Goal: Information Seeking & Learning: Check status

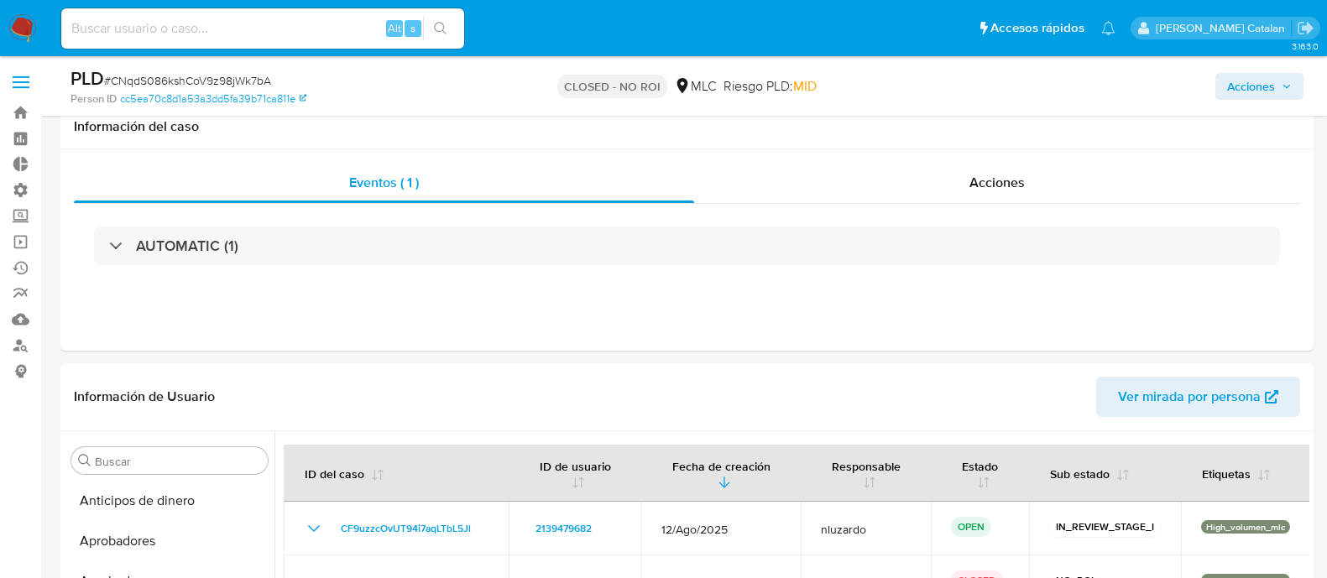
select select "10"
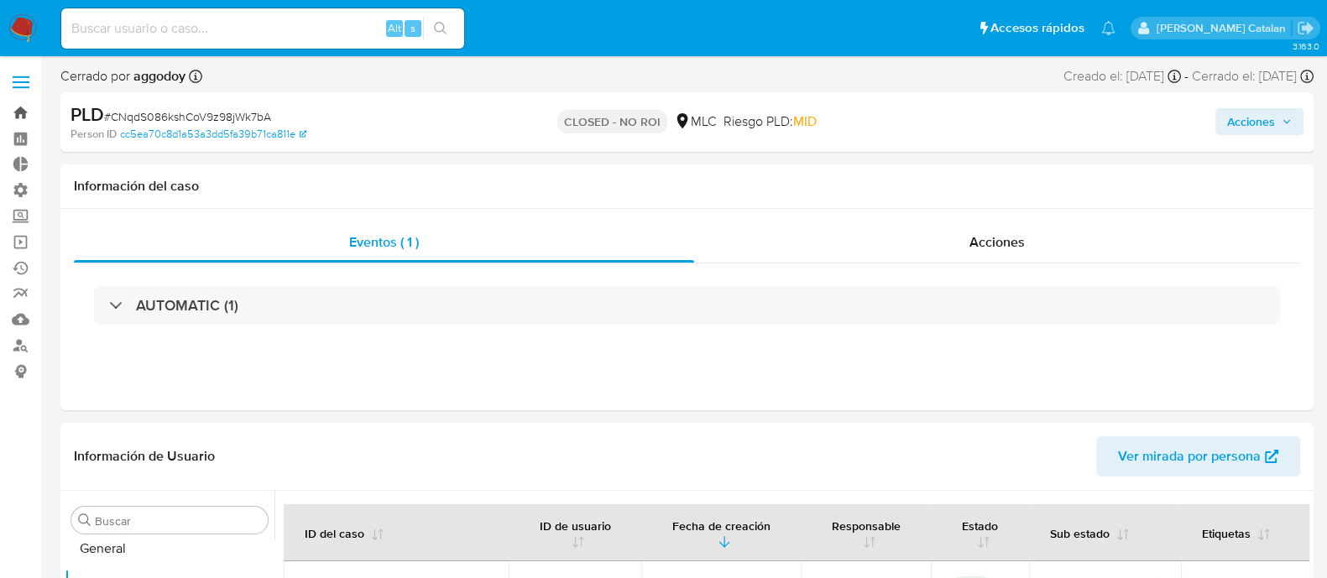
click at [10, 117] on link "Bandeja" at bounding box center [100, 113] width 200 height 26
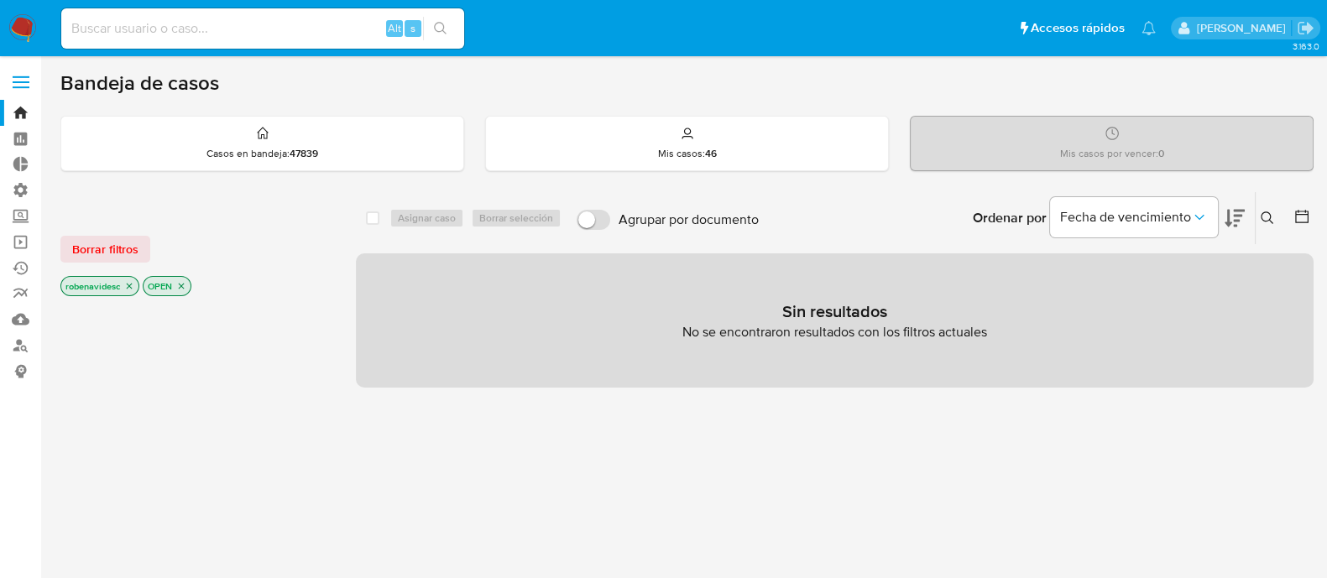
click at [317, 29] on input at bounding box center [262, 29] width 403 height 22
paste input "1055721661"
type input "1055721661"
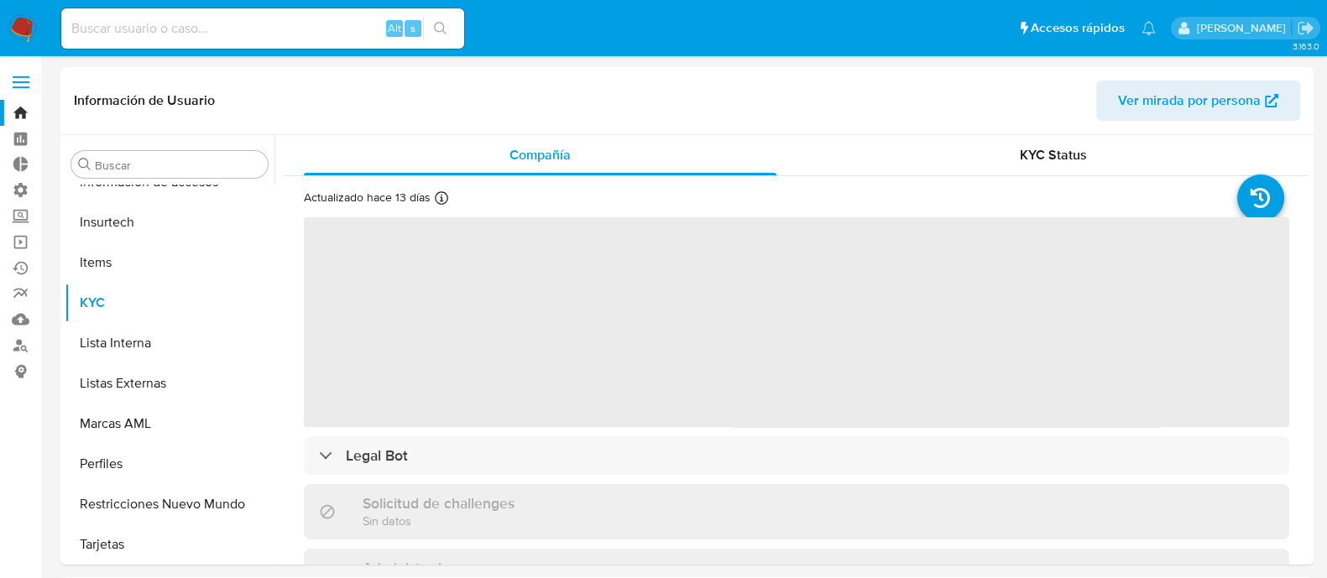
scroll to position [830, 0]
select select "10"
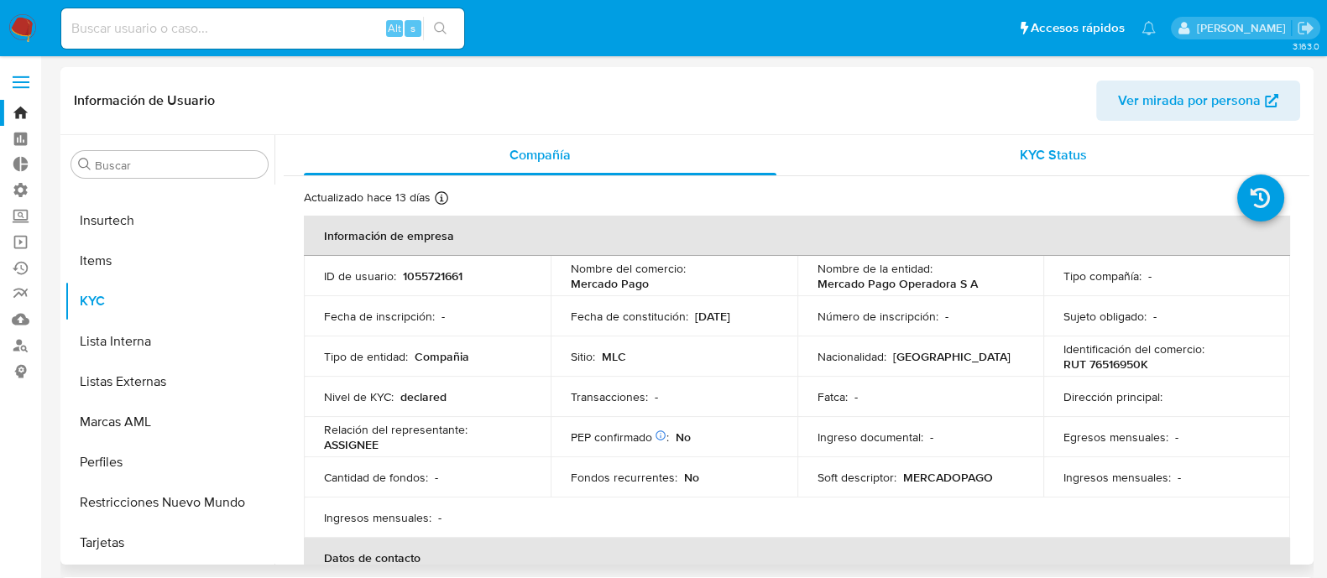
click at [1033, 152] on span "KYC Status" at bounding box center [1053, 154] width 67 height 19
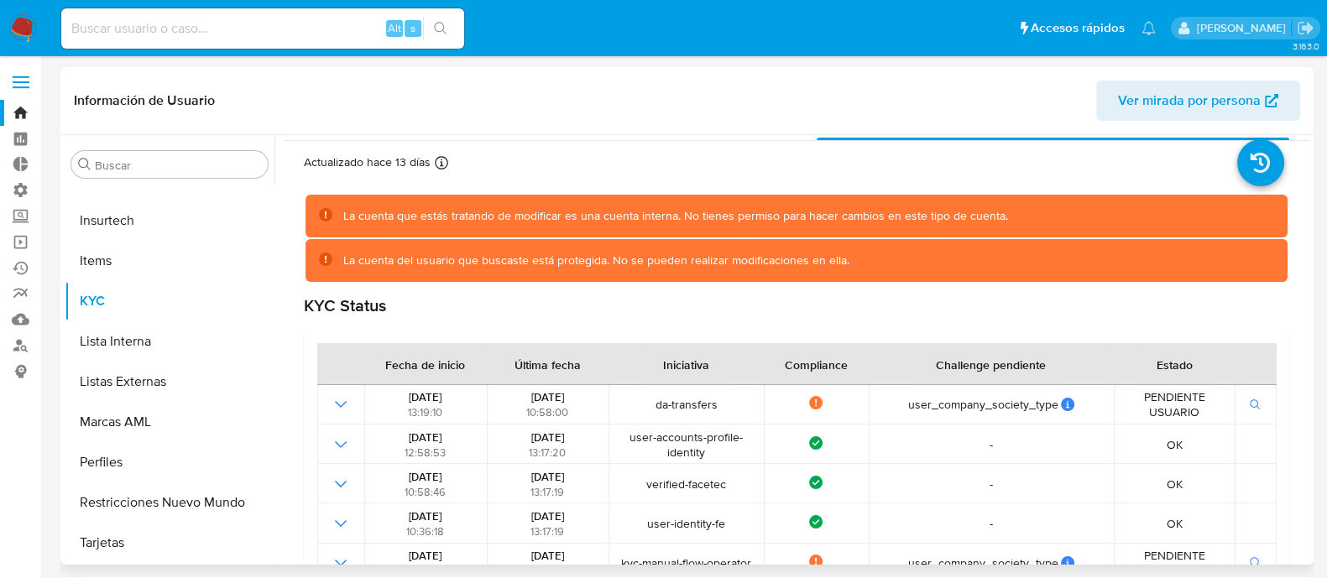
scroll to position [0, 0]
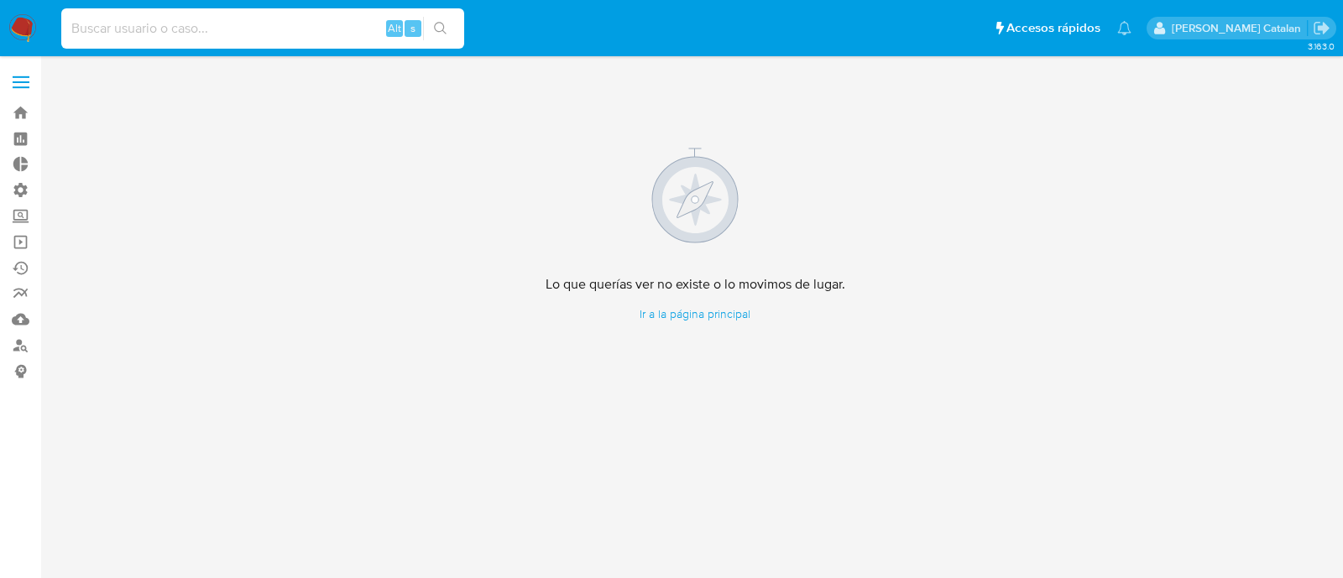
paste input "1517206607"
click at [282, 24] on input at bounding box center [262, 29] width 403 height 22
type input "1517206607"
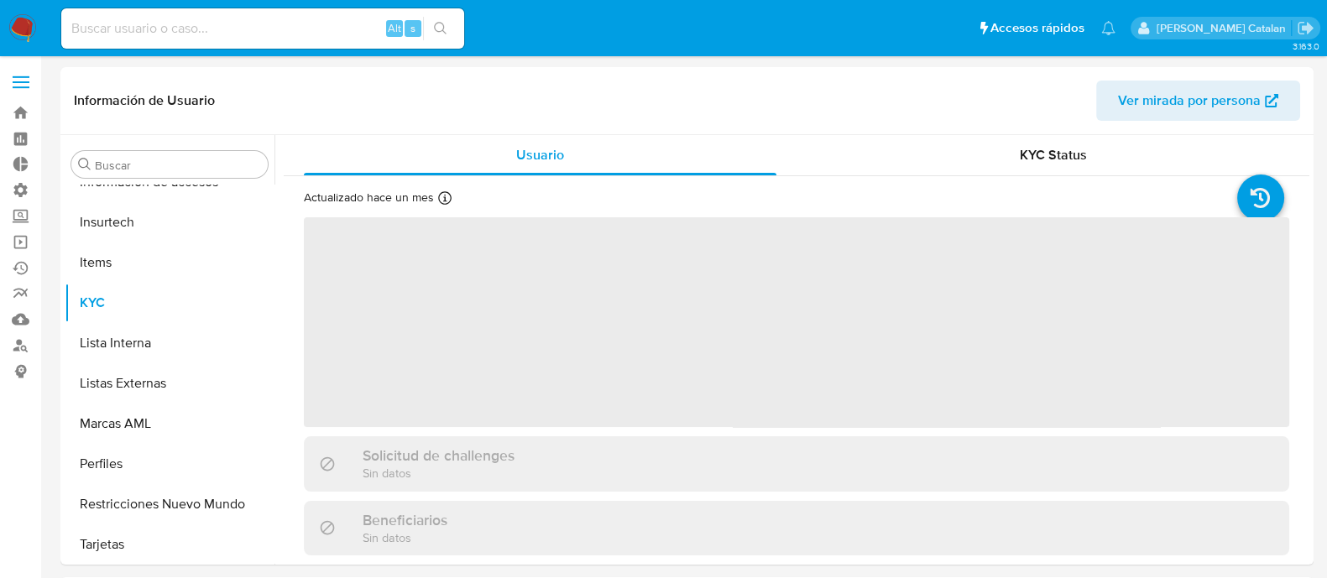
scroll to position [830, 0]
select select "10"
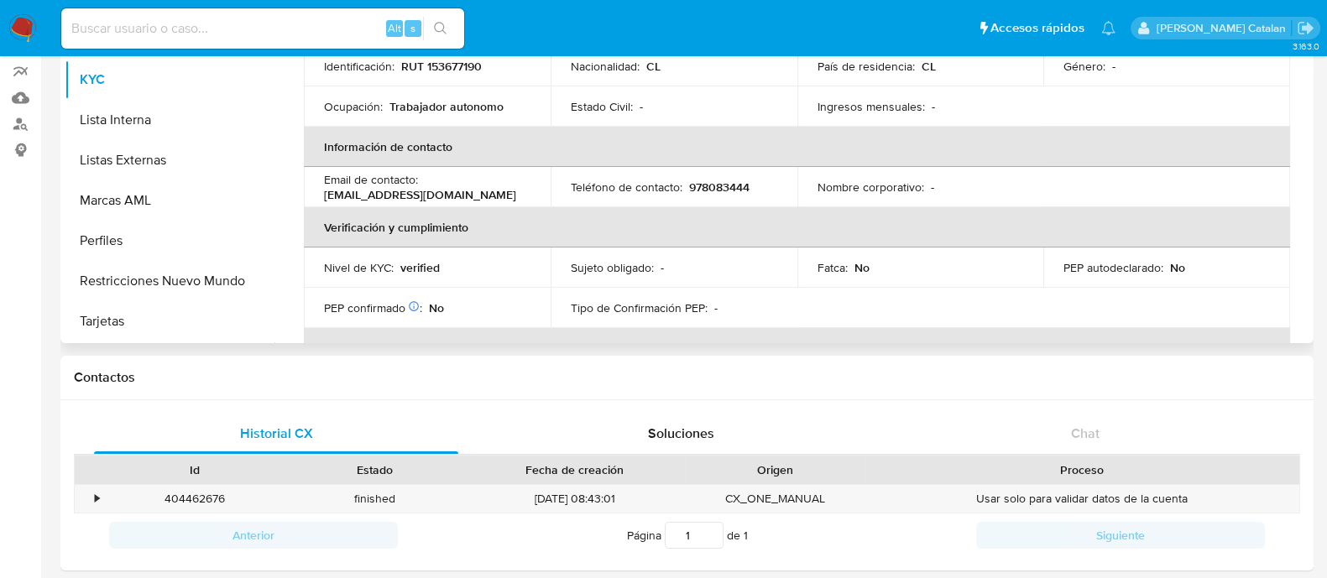
scroll to position [113, 0]
drag, startPoint x: 323, startPoint y: 186, endPoint x: 529, endPoint y: 186, distance: 205.6
click at [529, 186] on td "Email de contacto : tienda.oficial.point.chile@gmail.com" at bounding box center [427, 188] width 247 height 40
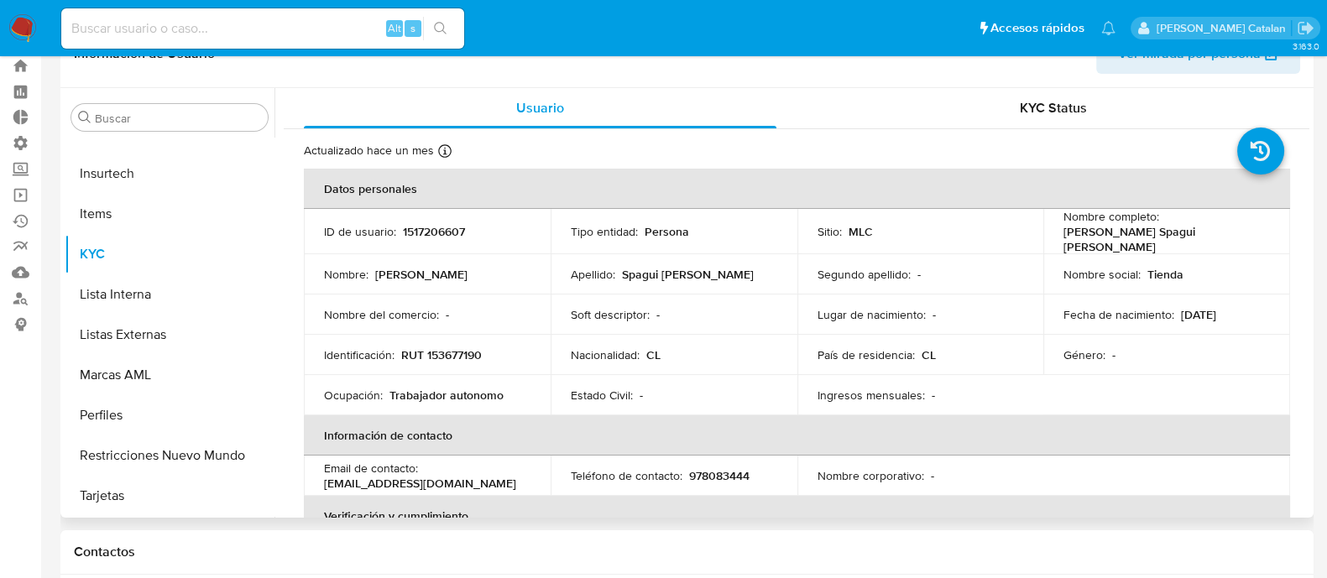
scroll to position [33, 0]
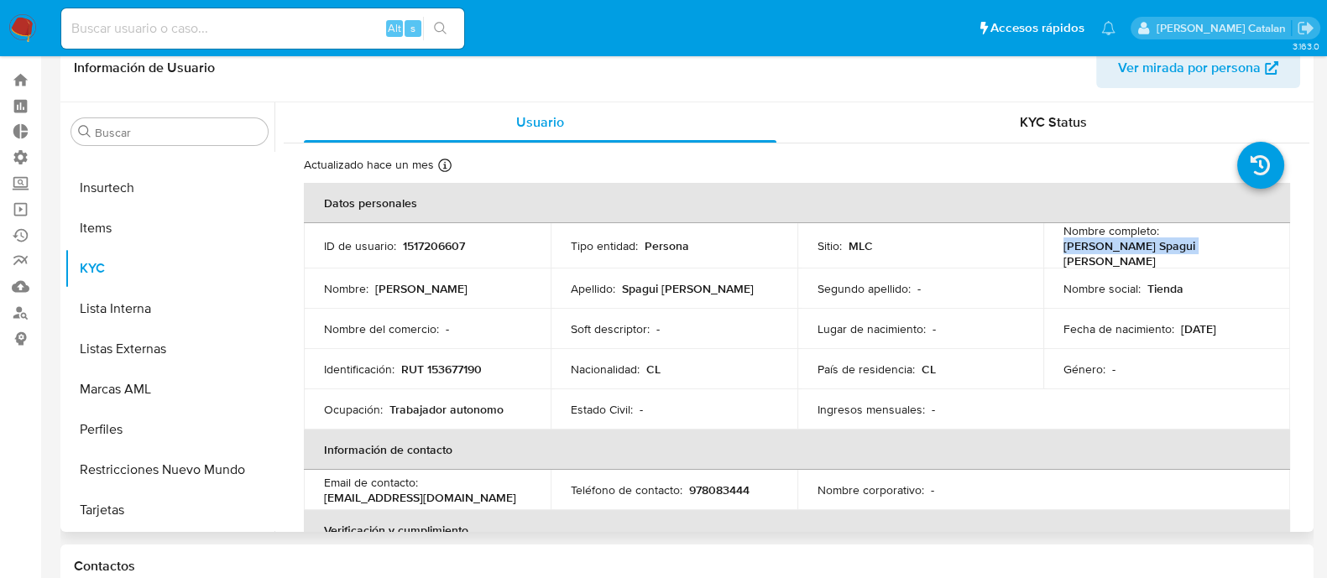
drag, startPoint x: 1049, startPoint y: 253, endPoint x: 1182, endPoint y: 249, distance: 132.7
click at [1182, 249] on td "Nombre completo : Matías Spagui Mitrano" at bounding box center [1166, 245] width 247 height 45
click at [1182, 249] on div "Nombre completo : Matías Spagui Mitrano" at bounding box center [1166, 245] width 206 height 45
click at [1147, 290] on p "Tienda" at bounding box center [1165, 288] width 36 height 15
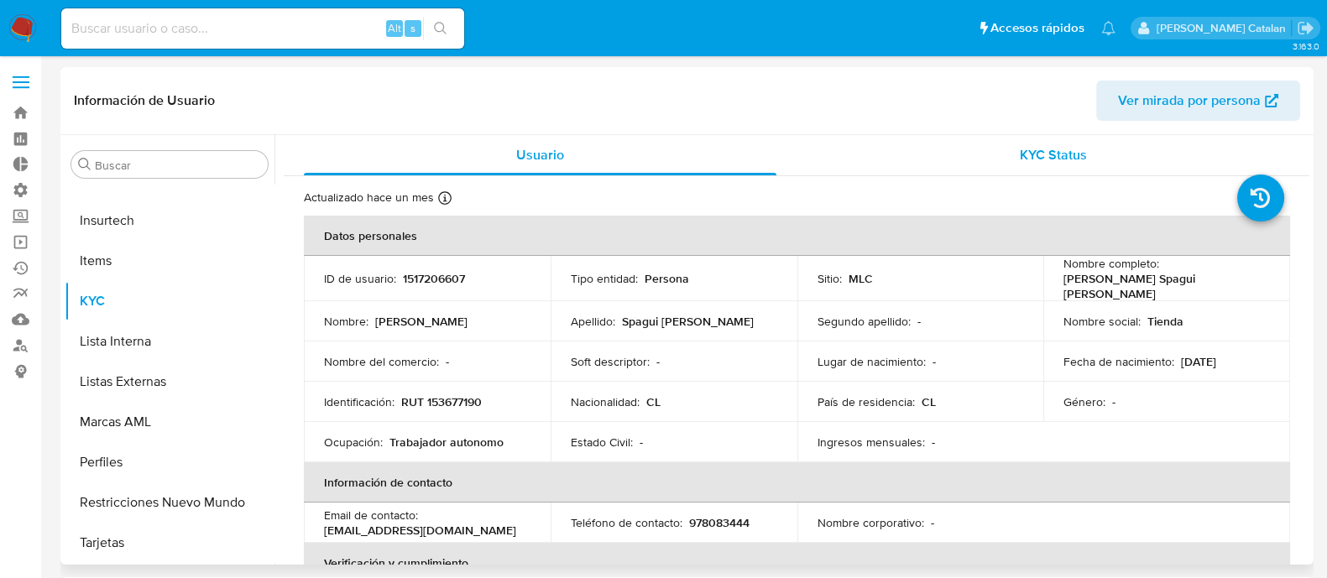
click at [1040, 158] on span "KYC Status" at bounding box center [1053, 154] width 67 height 19
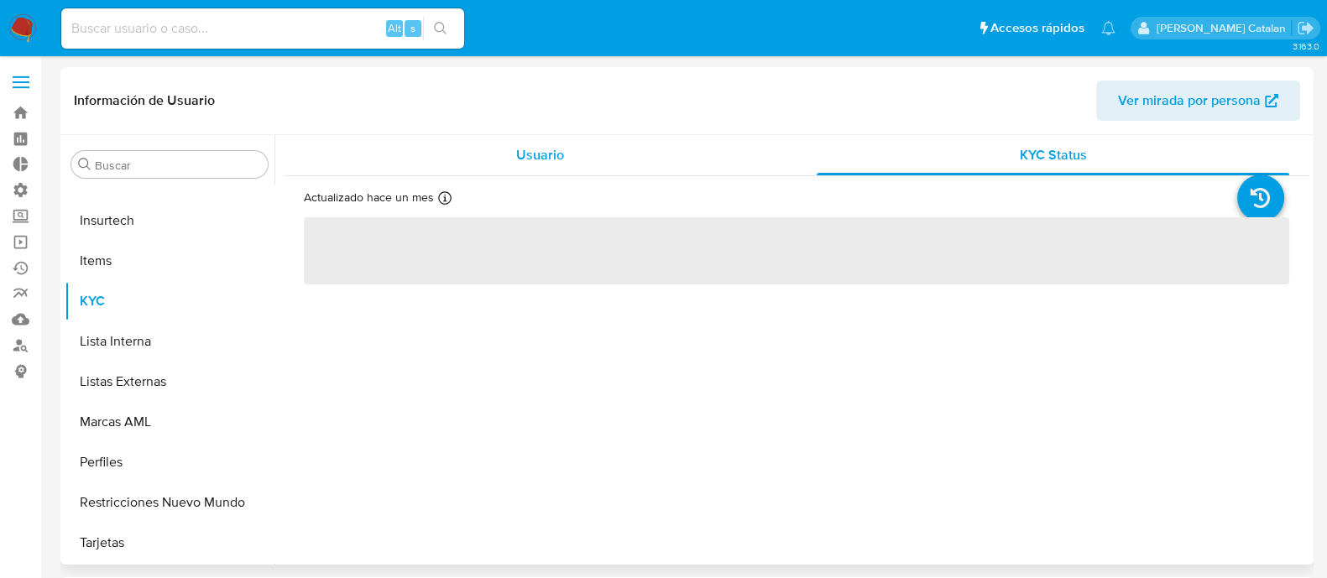
click at [635, 136] on div "Usuario" at bounding box center [540, 155] width 473 height 40
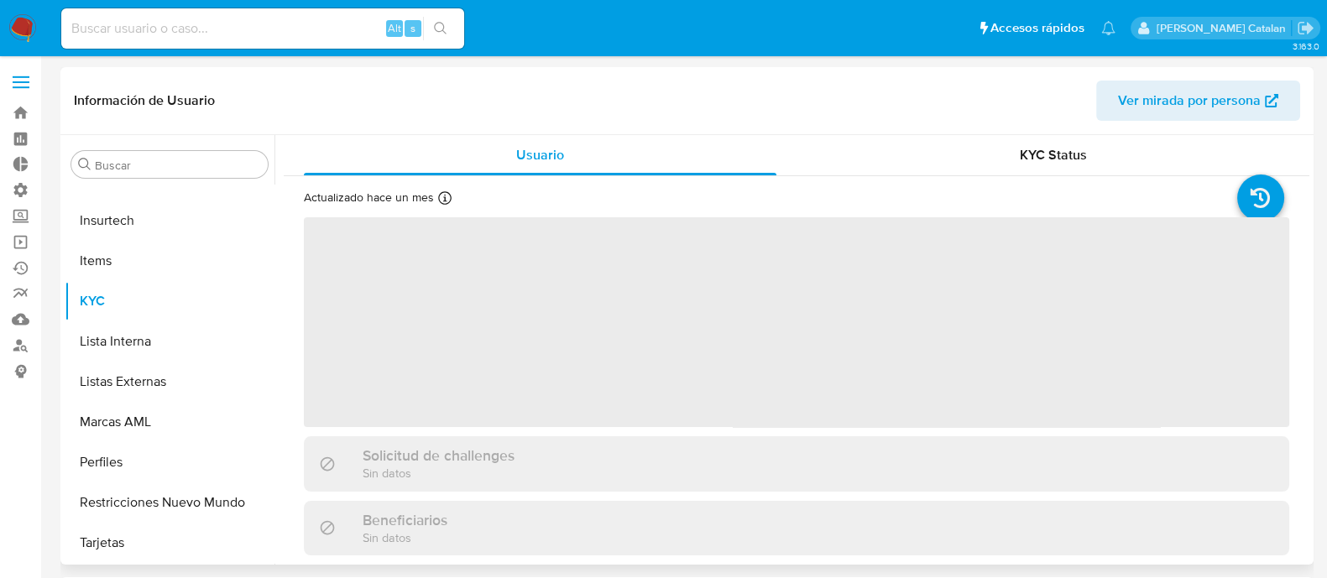
click at [834, 111] on header "Información de Usuario Ver mirada por persona" at bounding box center [687, 101] width 1226 height 40
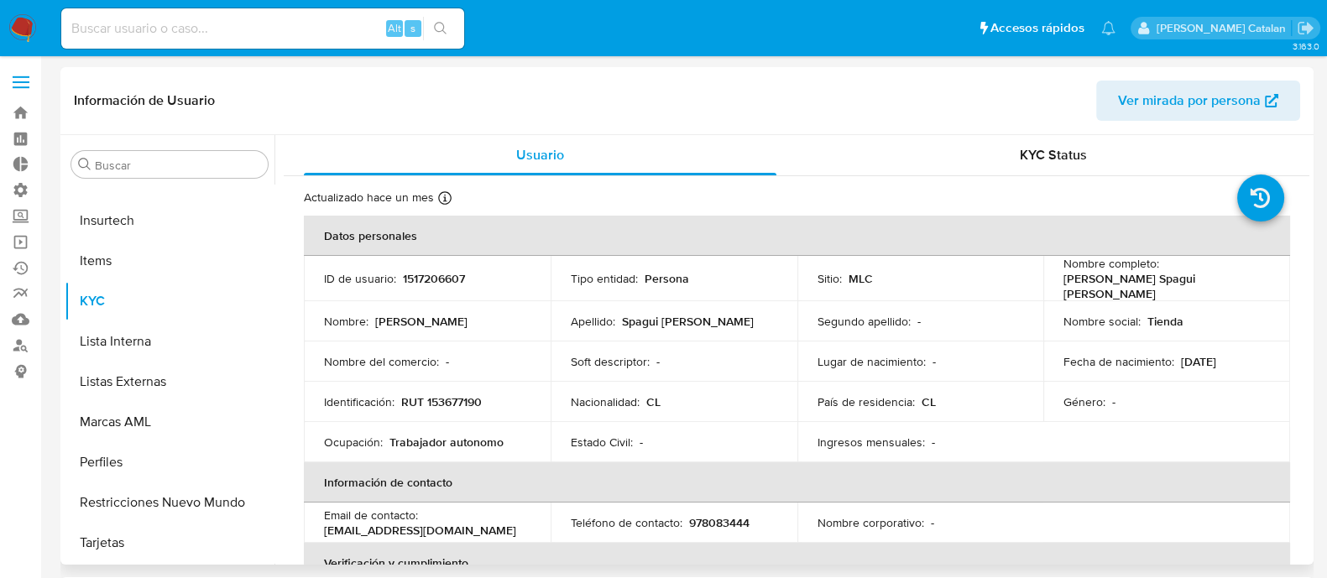
click at [911, 316] on div "Segundo apellido : -" at bounding box center [921, 321] width 206 height 15
click at [1022, 162] on span "KYC Status" at bounding box center [1053, 154] width 67 height 19
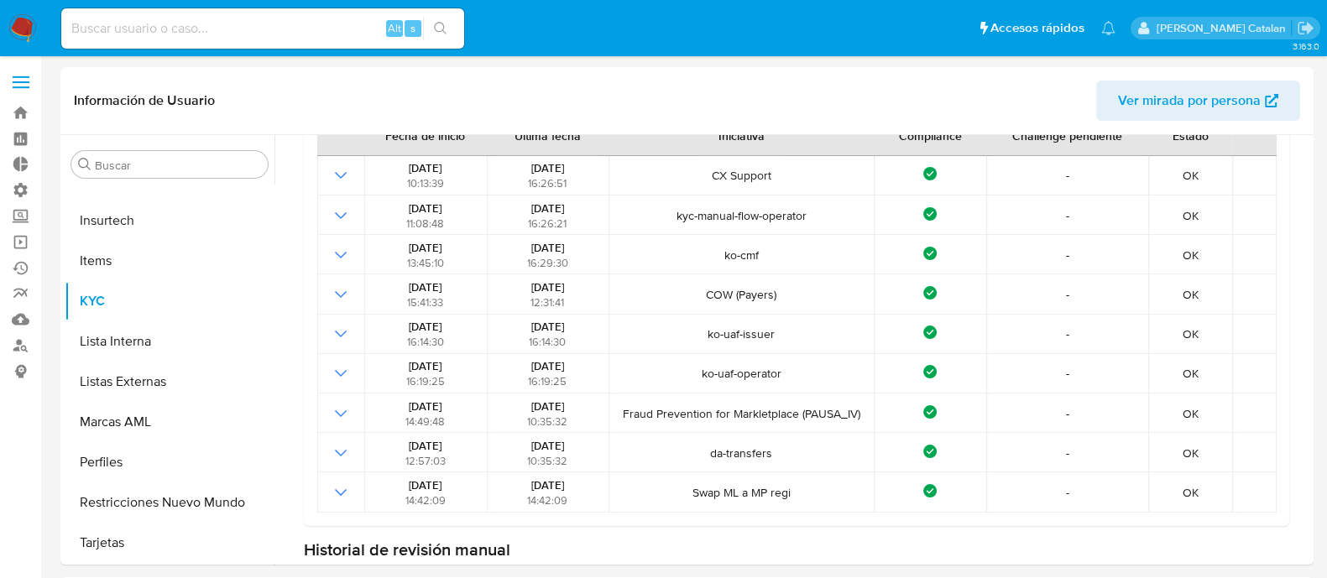
scroll to position [269, 0]
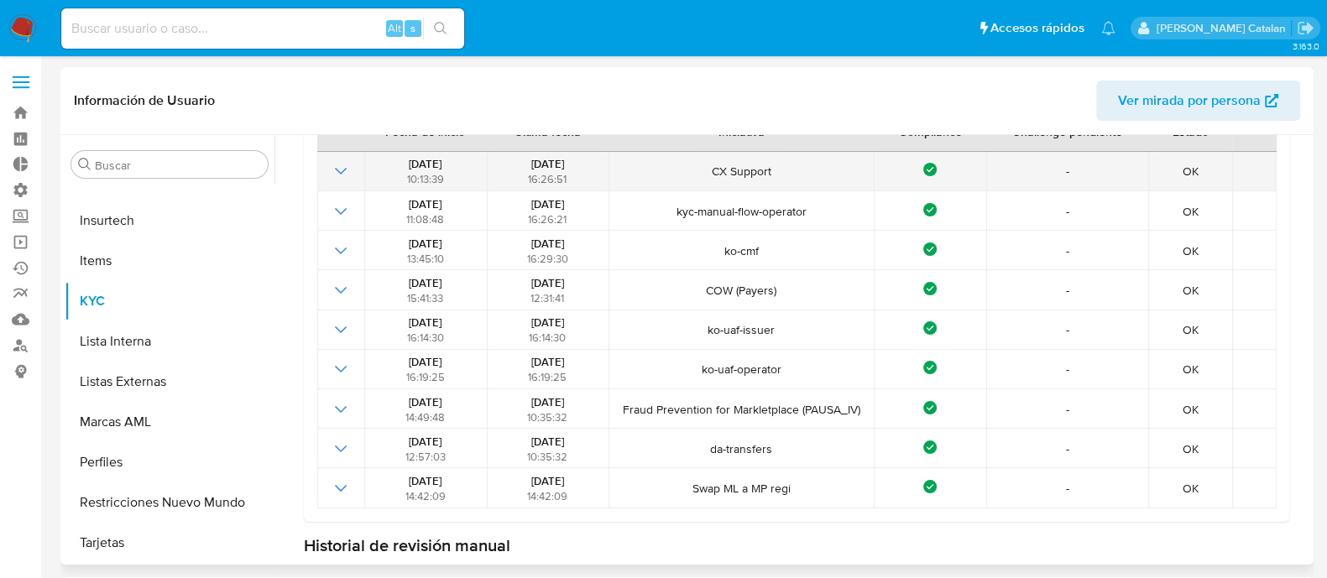
click at [336, 170] on icon "Mostrar operación" at bounding box center [341, 171] width 12 height 7
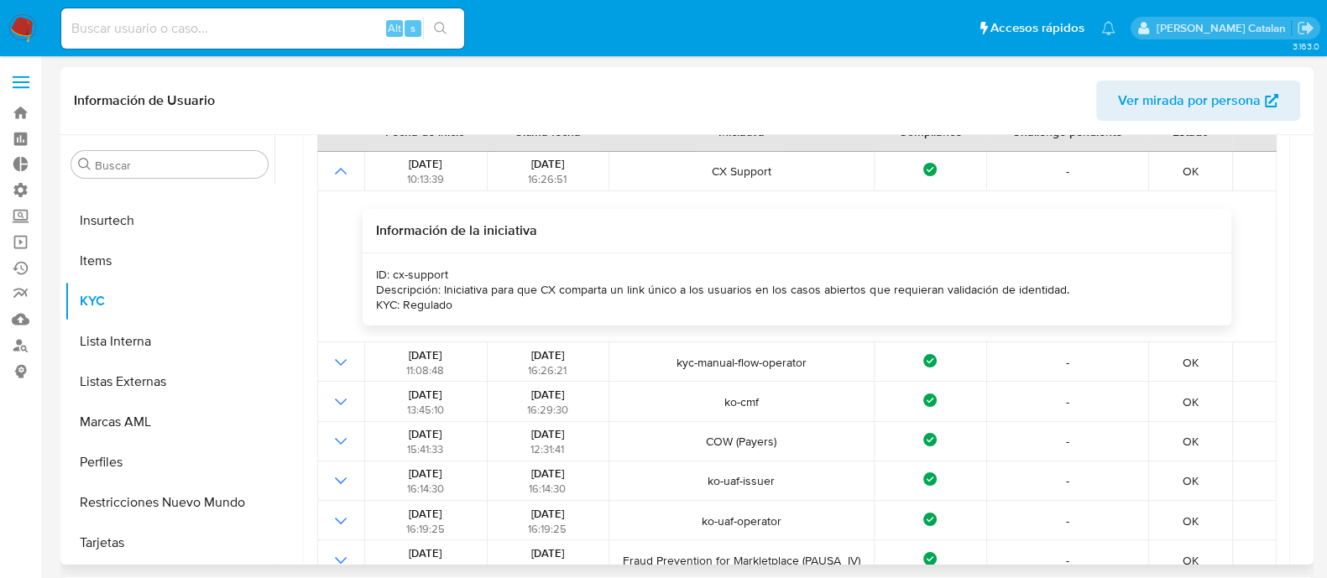
drag, startPoint x: 458, startPoint y: 291, endPoint x: 816, endPoint y: 287, distance: 357.6
click at [816, 287] on div "Descripción: Iniciativa para que CX comparta un link único a los usuarios en lo…" at bounding box center [722, 289] width 692 height 15
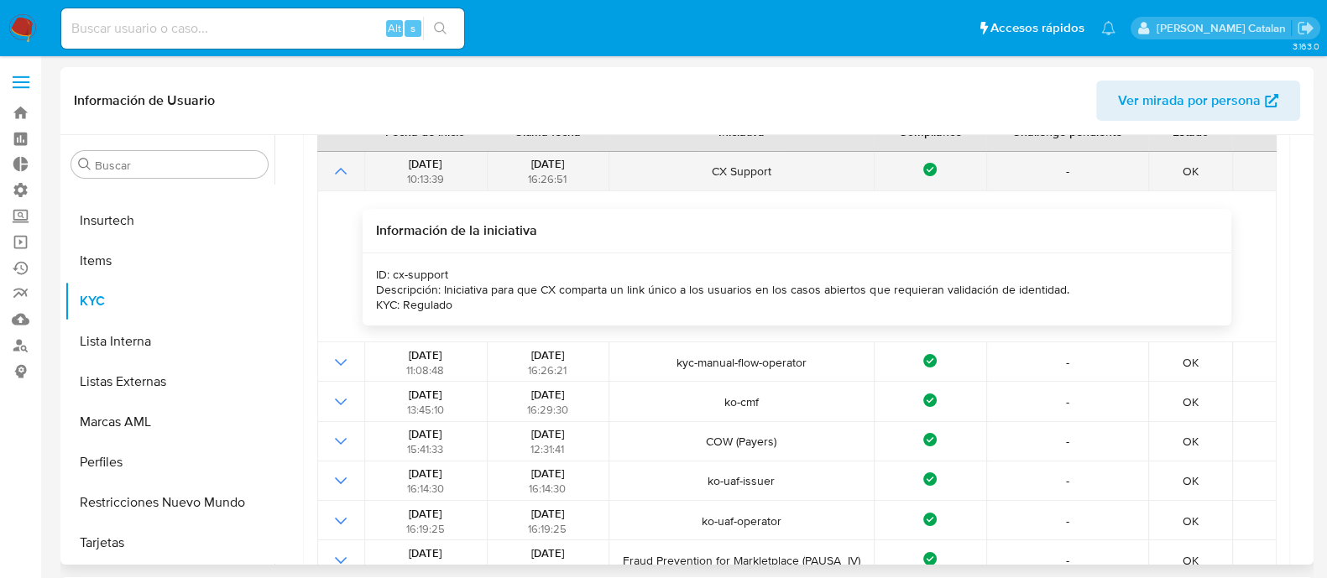
click at [341, 171] on icon "Mostrar operación" at bounding box center [341, 171] width 20 height 20
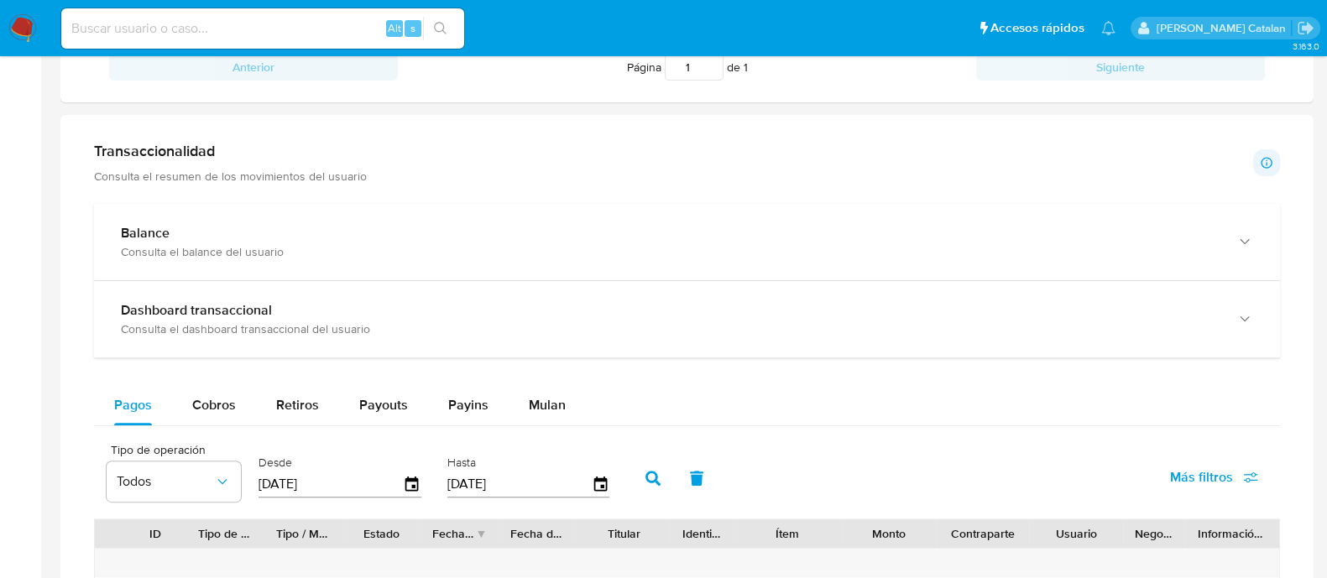
scroll to position [688, 0]
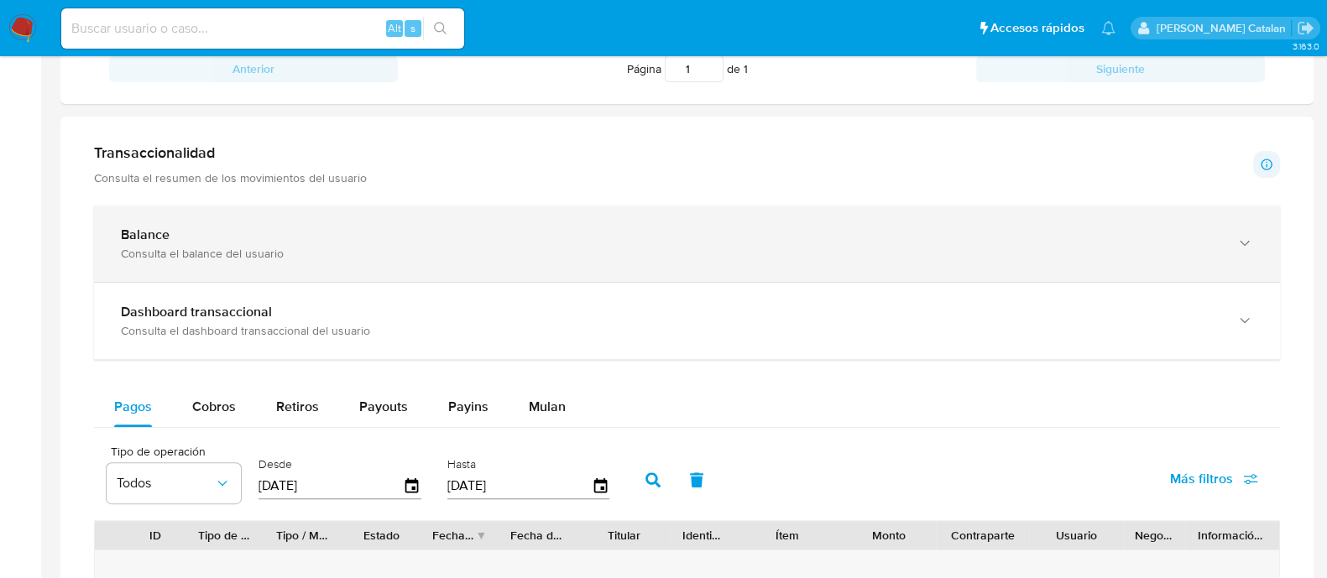
click at [398, 264] on div "Balance Consulta el balance del usuario" at bounding box center [687, 244] width 1186 height 76
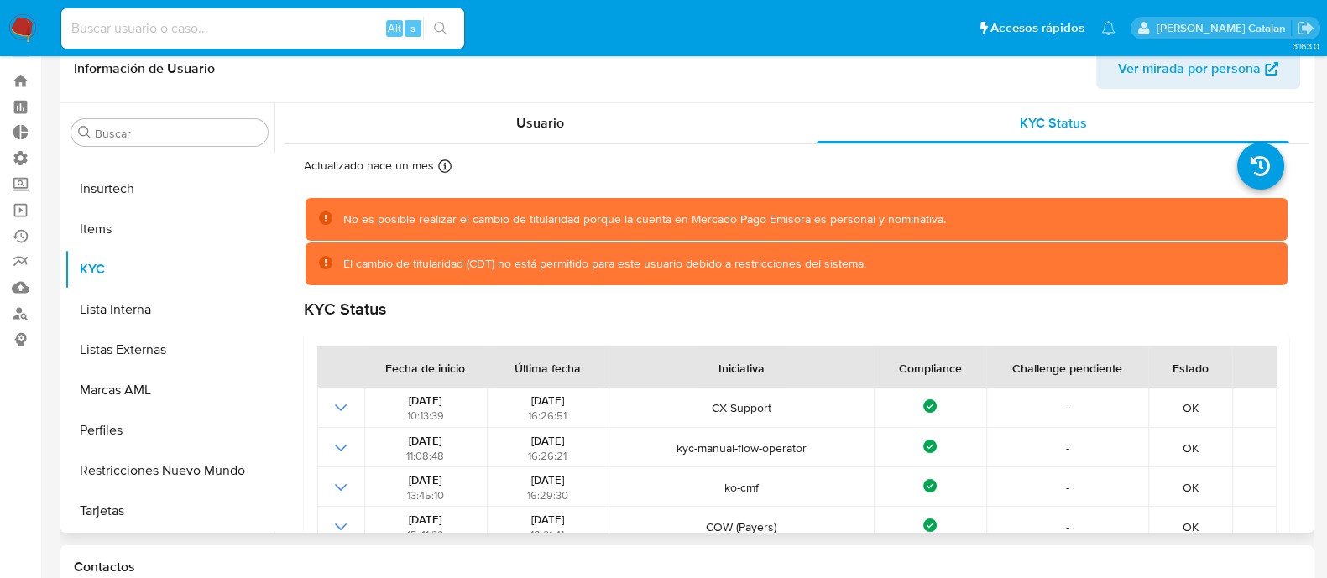
scroll to position [0, 0]
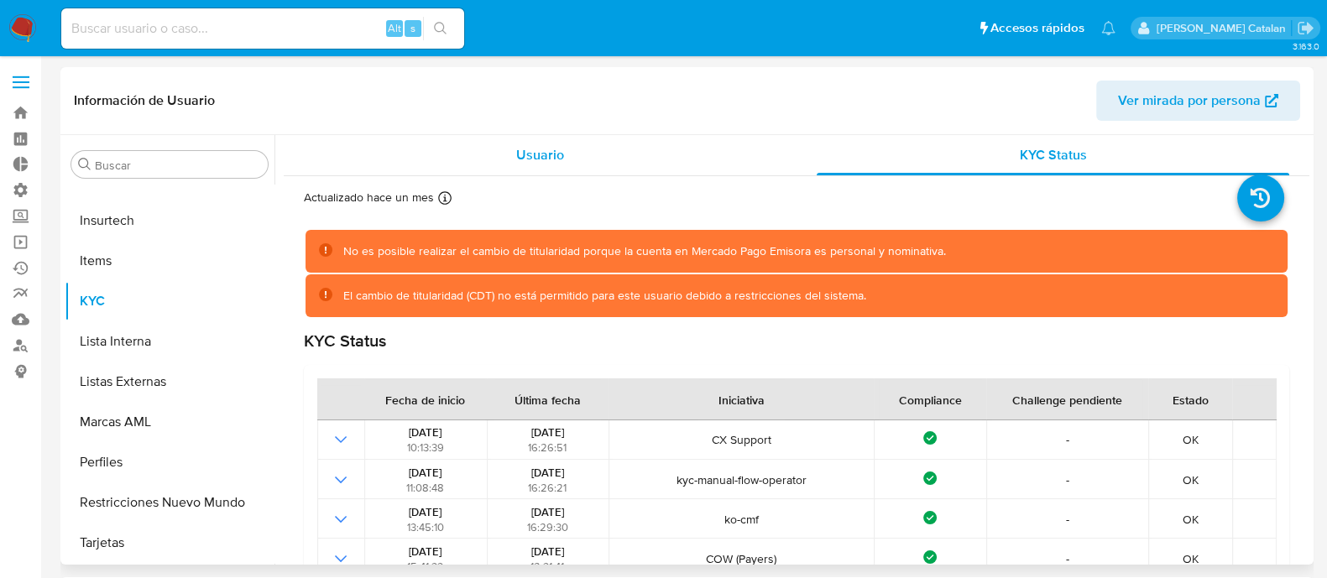
click at [707, 158] on div "Usuario" at bounding box center [540, 155] width 473 height 40
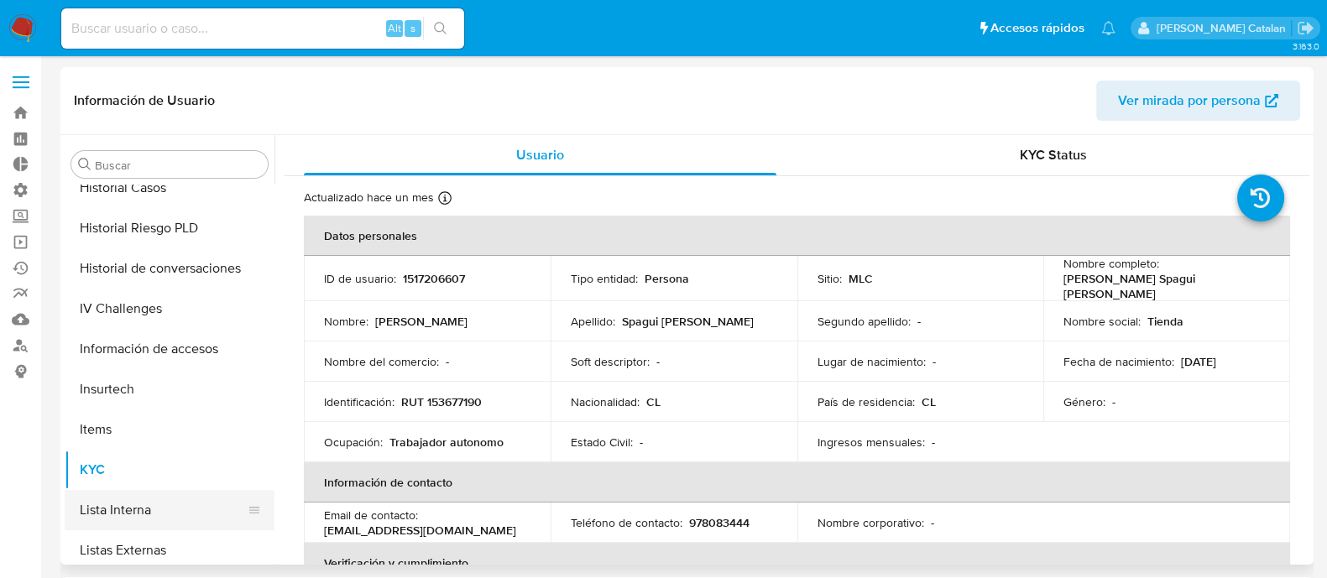
scroll to position [660, 0]
click at [1058, 149] on span "KYC Status" at bounding box center [1053, 154] width 67 height 19
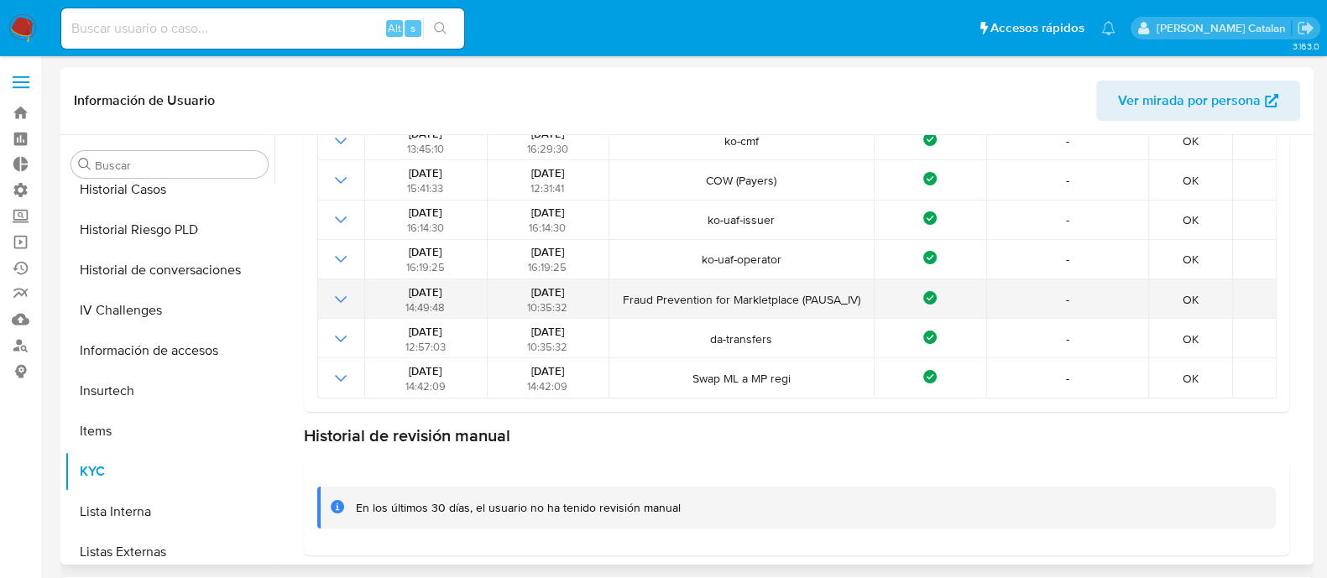
scroll to position [383, 0]
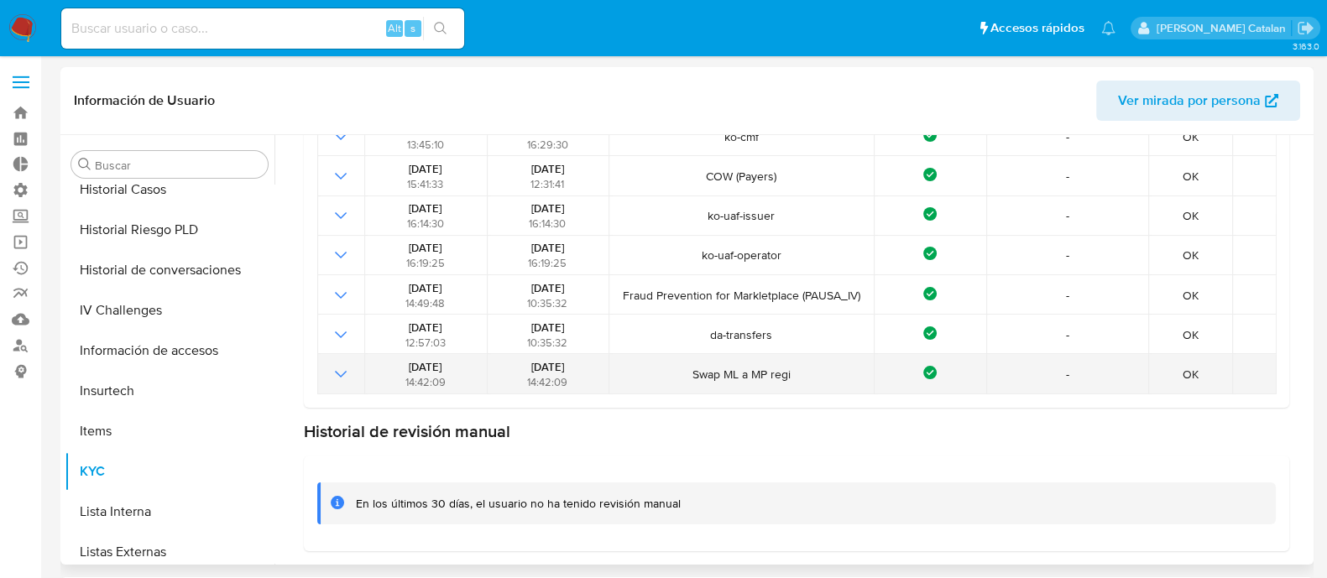
drag, startPoint x: 731, startPoint y: 375, endPoint x: 812, endPoint y: 374, distance: 81.4
click at [812, 374] on span "Swap ML a MP regi" at bounding box center [741, 374] width 254 height 15
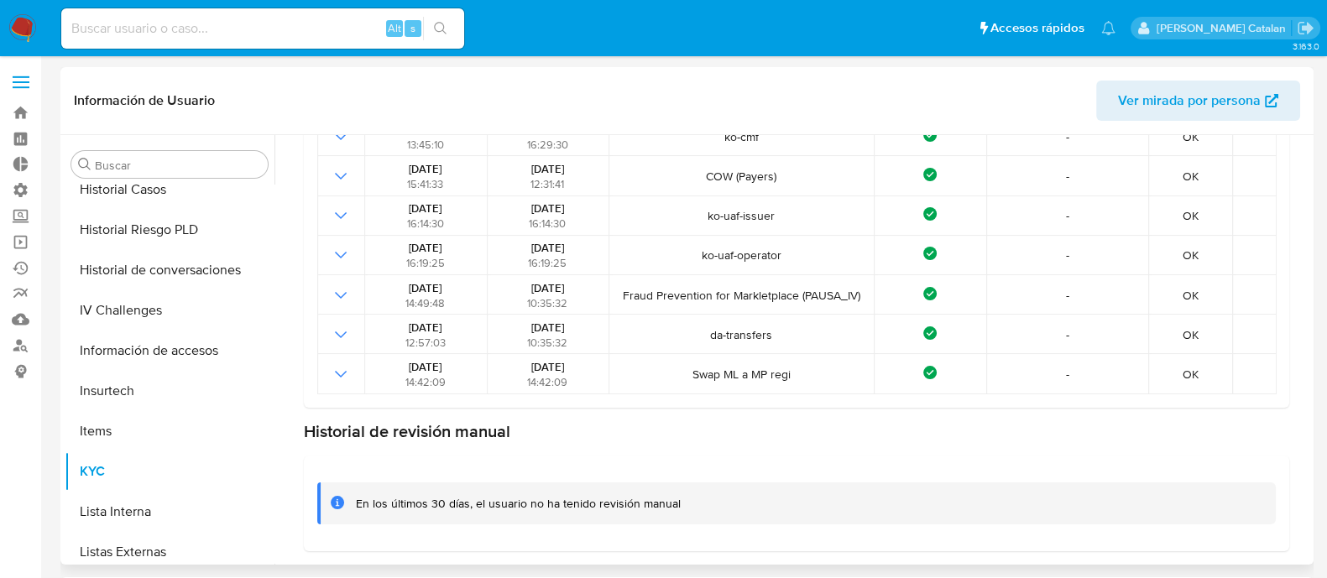
click at [812, 423] on div "Historial de revisión manual" at bounding box center [796, 431] width 985 height 21
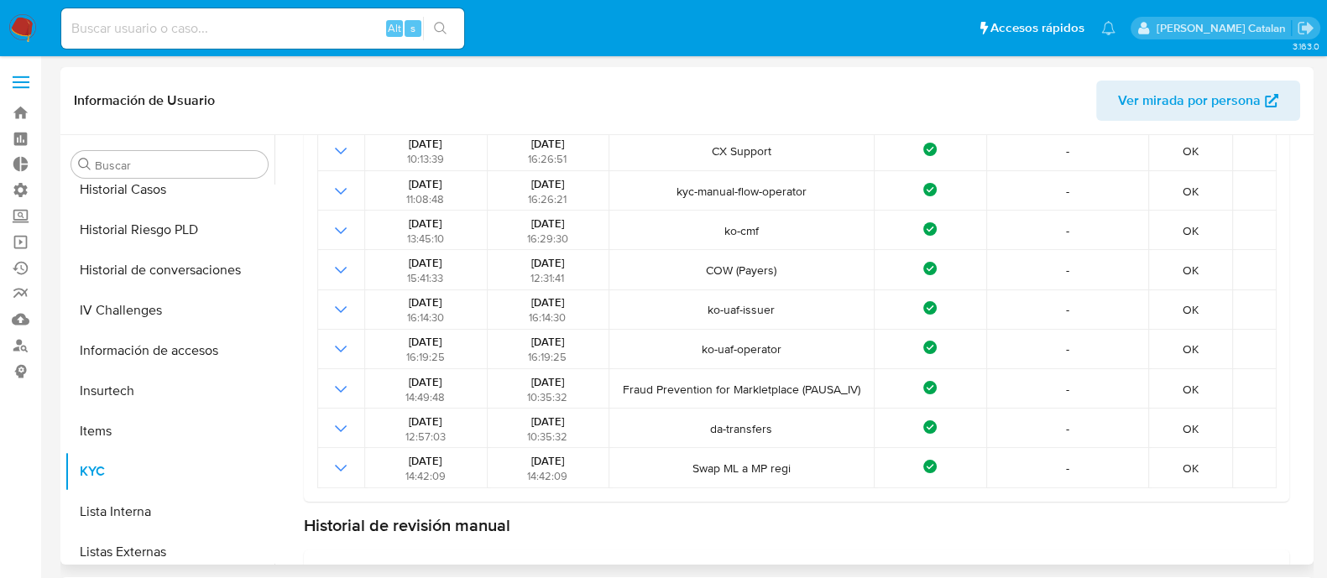
scroll to position [261, 0]
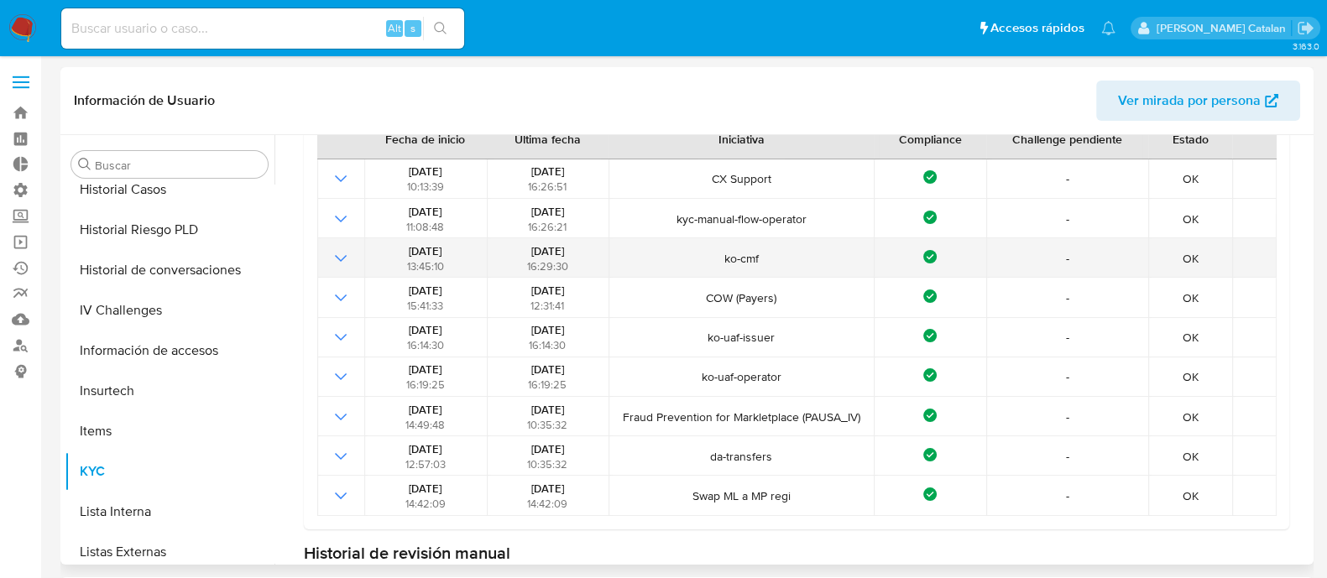
click at [348, 264] on icon "Mostrar operación" at bounding box center [341, 258] width 20 height 20
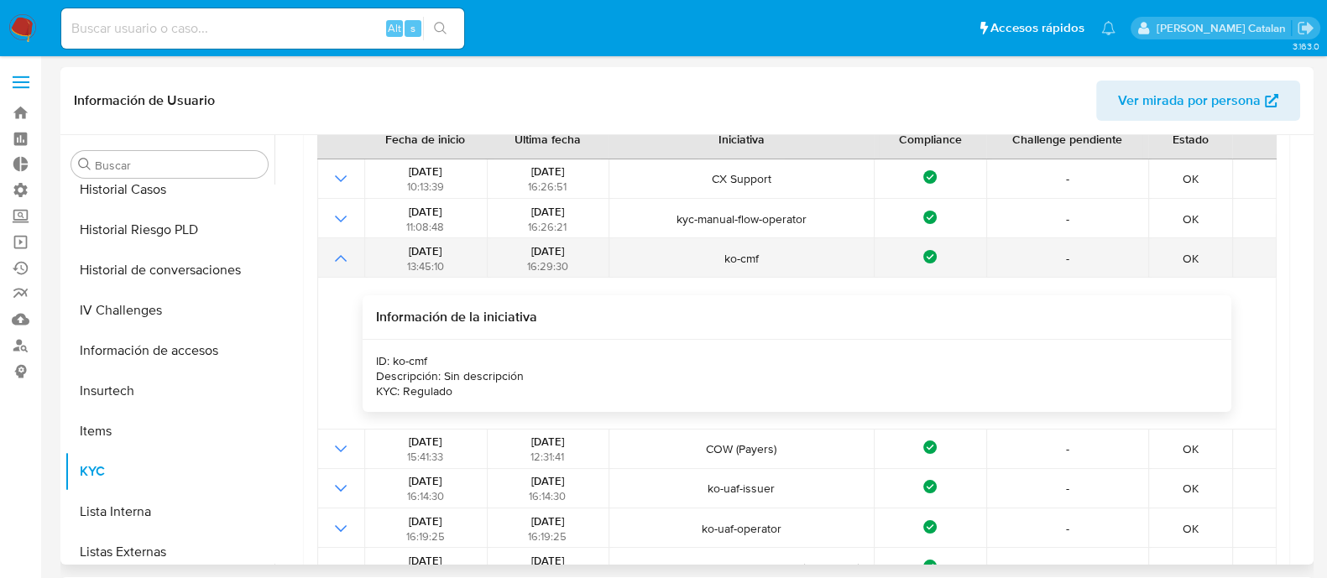
click at [343, 264] on icon "Mostrar operación" at bounding box center [341, 258] width 20 height 20
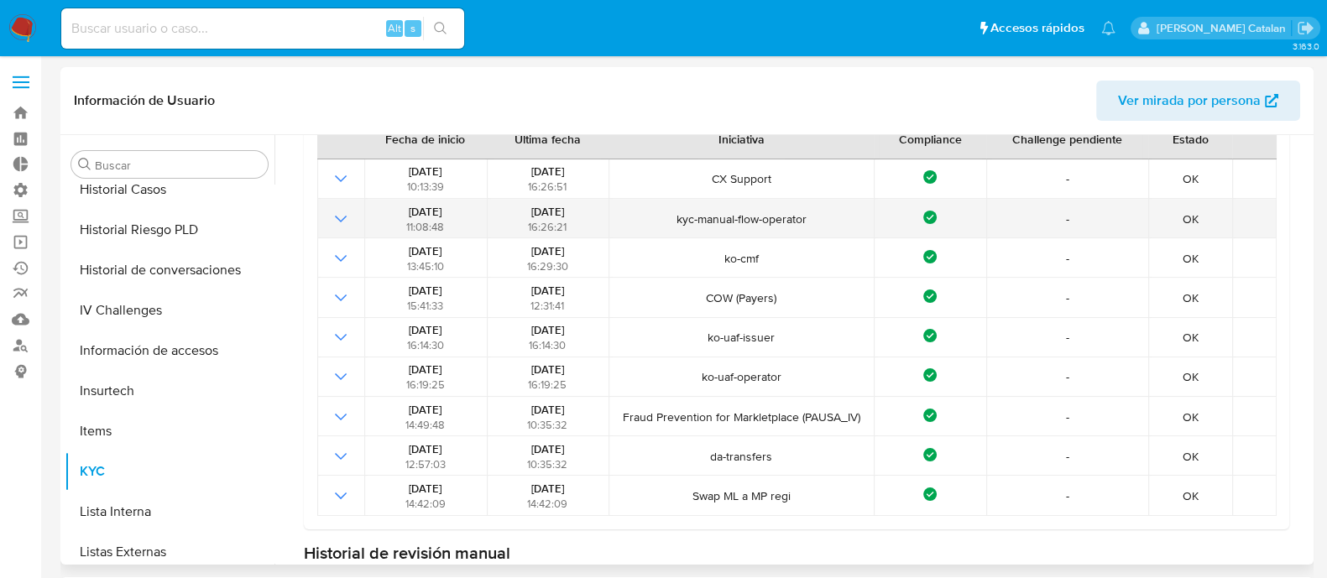
click at [337, 221] on icon "Mostrar operación" at bounding box center [341, 219] width 20 height 20
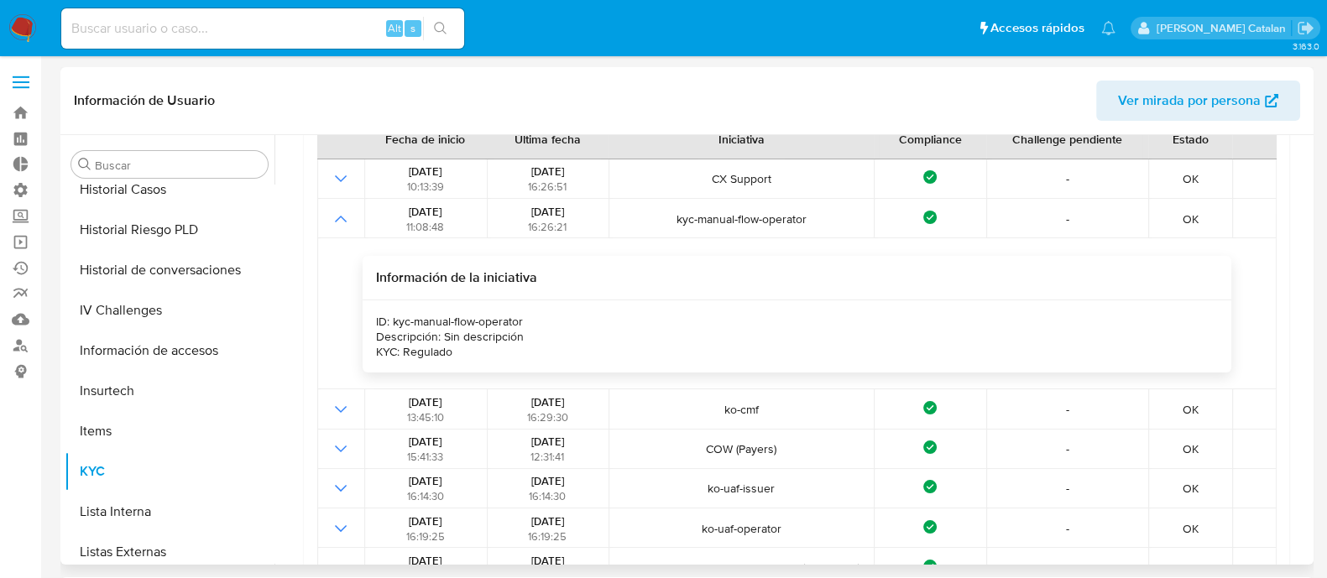
click at [609, 339] on div "ID: kyc-manual-flow-operator Descripción: Sin descripción KYC: Regulado" at bounding box center [797, 336] width 868 height 72
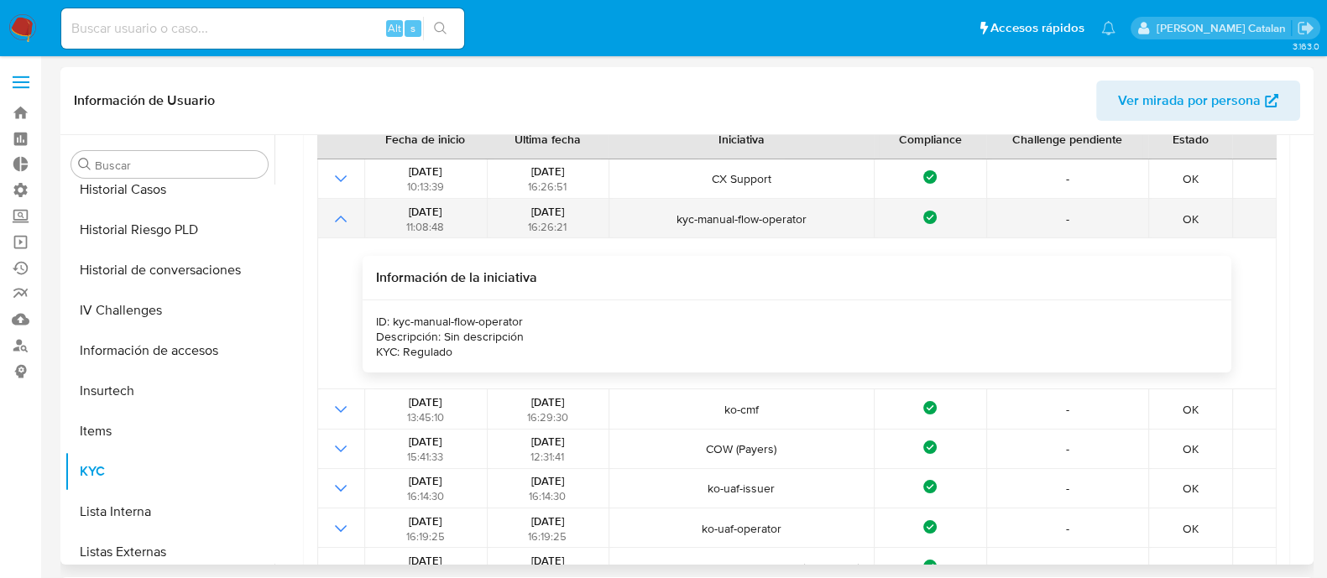
drag, startPoint x: 514, startPoint y: 212, endPoint x: 593, endPoint y: 212, distance: 78.9
click at [593, 212] on div "02/09/2025 16:26:21" at bounding box center [548, 219] width 112 height 30
drag, startPoint x: 672, startPoint y: 216, endPoint x: 823, endPoint y: 212, distance: 151.1
click at [823, 212] on span "kyc-manual-flow-operator" at bounding box center [741, 219] width 254 height 15
click at [740, 222] on span "kyc-manual-flow-operator" at bounding box center [741, 219] width 254 height 15
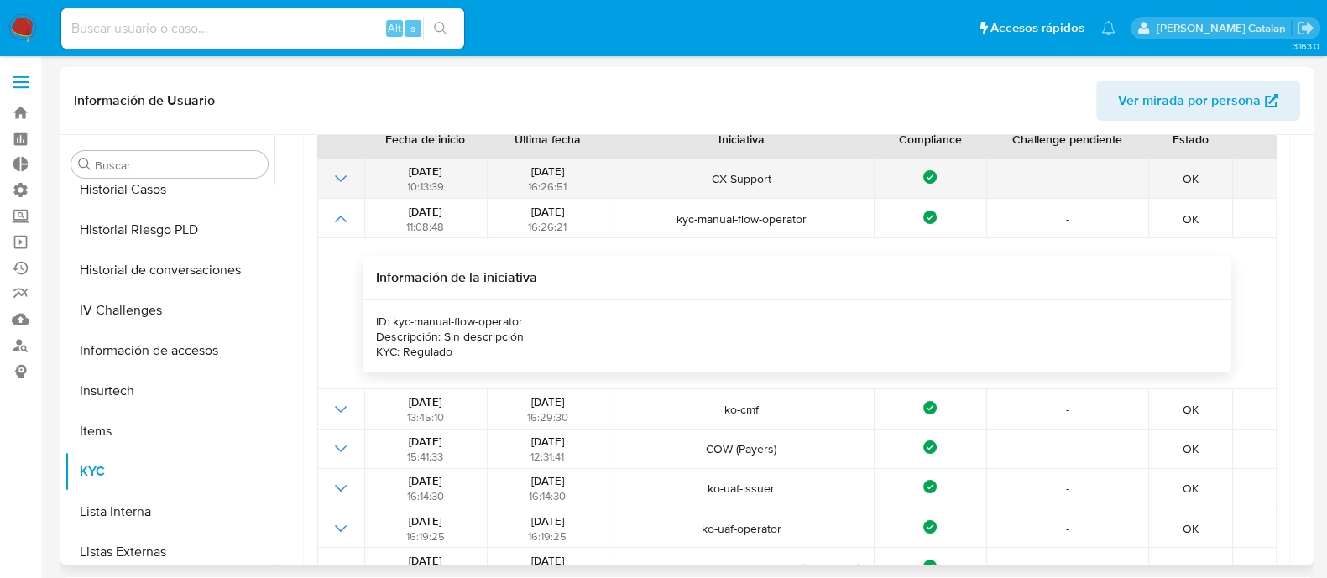
click at [342, 177] on icon "Mostrar operación" at bounding box center [341, 179] width 20 height 20
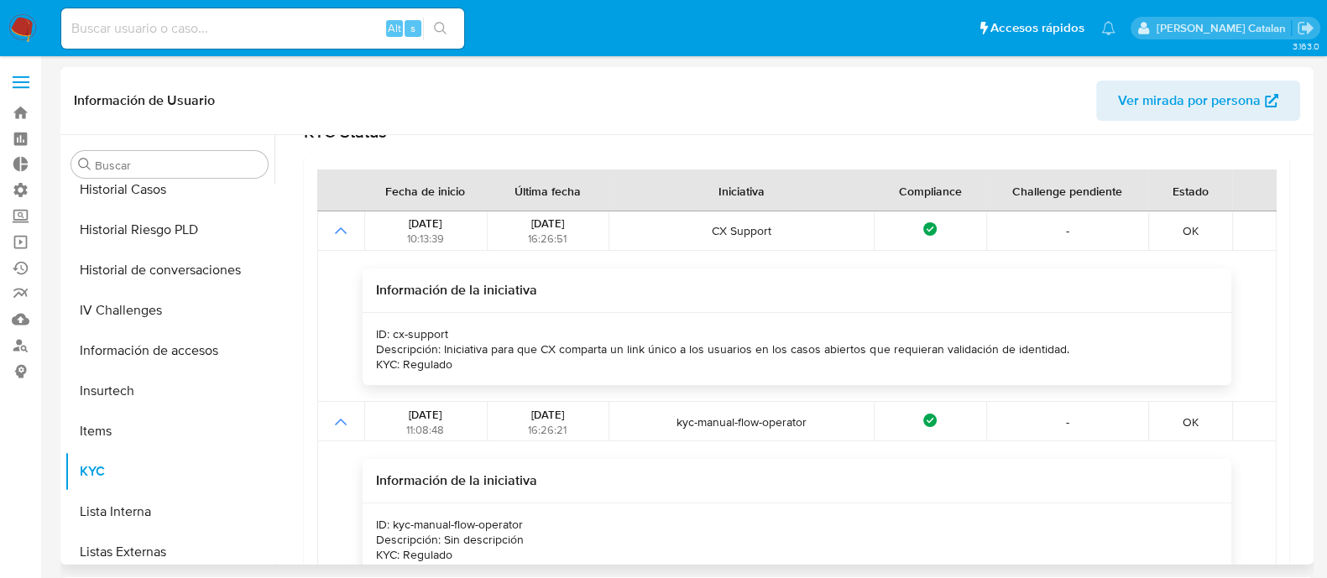
scroll to position [0, 0]
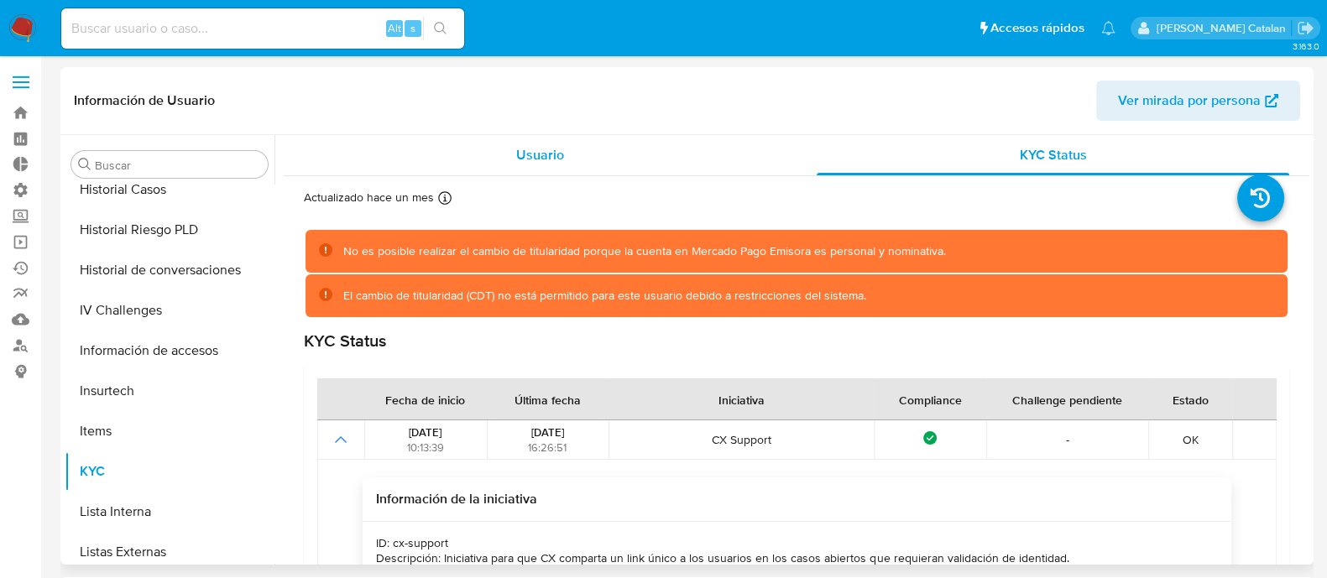
click at [614, 149] on div "Usuario" at bounding box center [540, 155] width 473 height 40
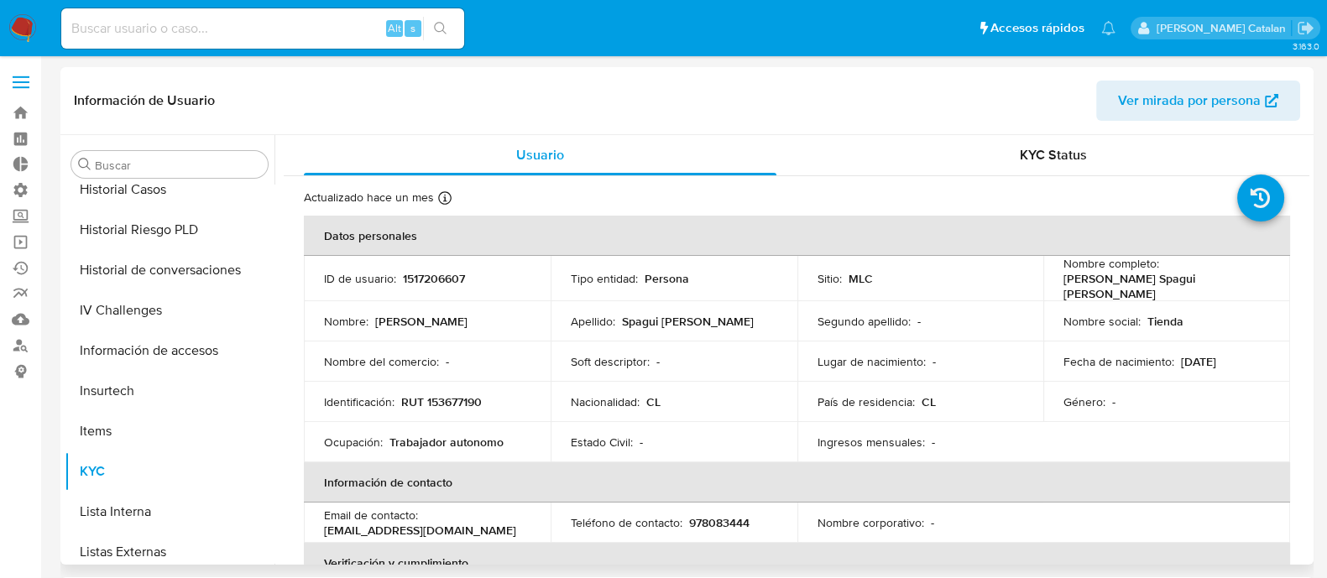
click at [727, 462] on th "Información de contacto" at bounding box center [797, 482] width 986 height 40
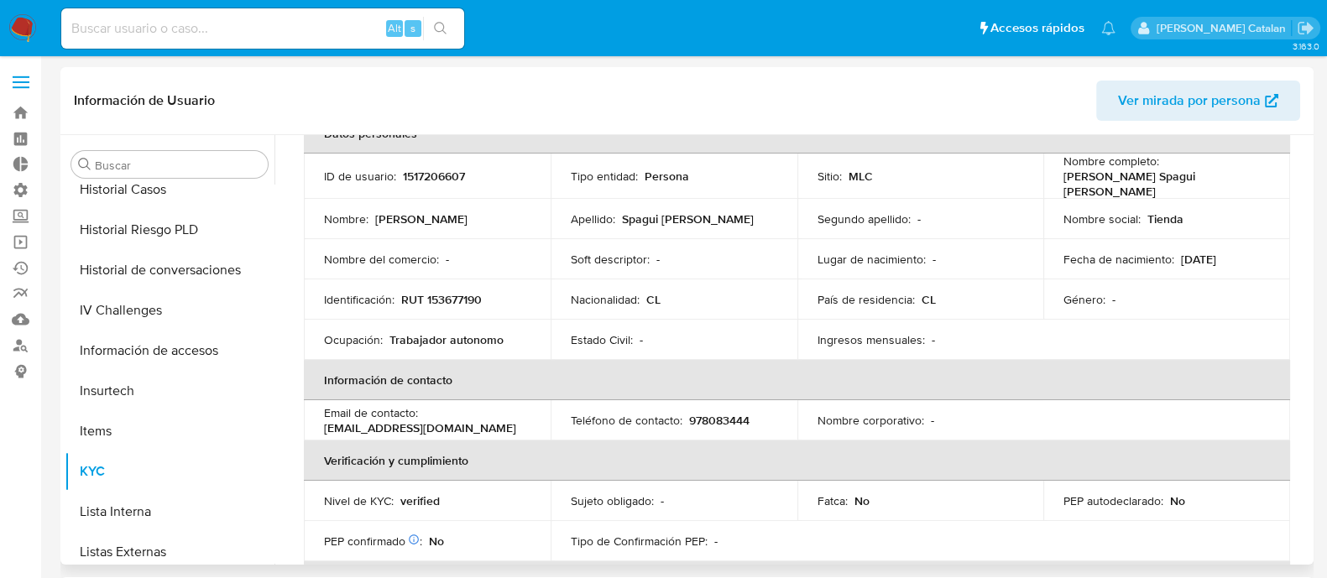
scroll to position [136, 0]
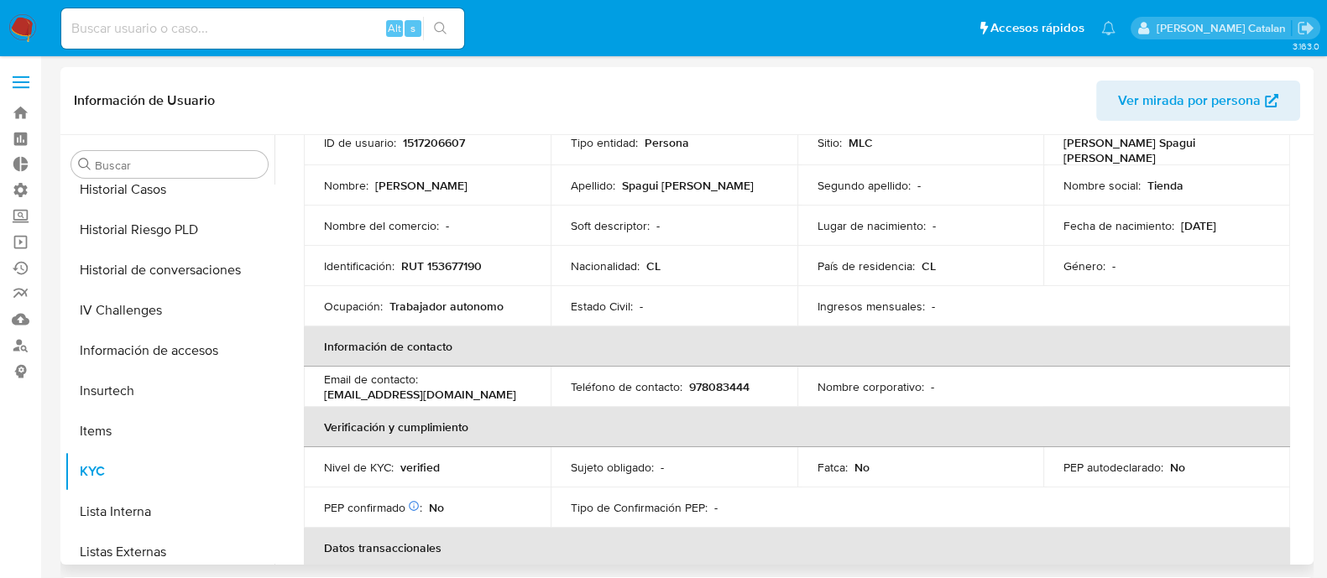
click at [474, 326] on th "Información de contacto" at bounding box center [797, 346] width 986 height 40
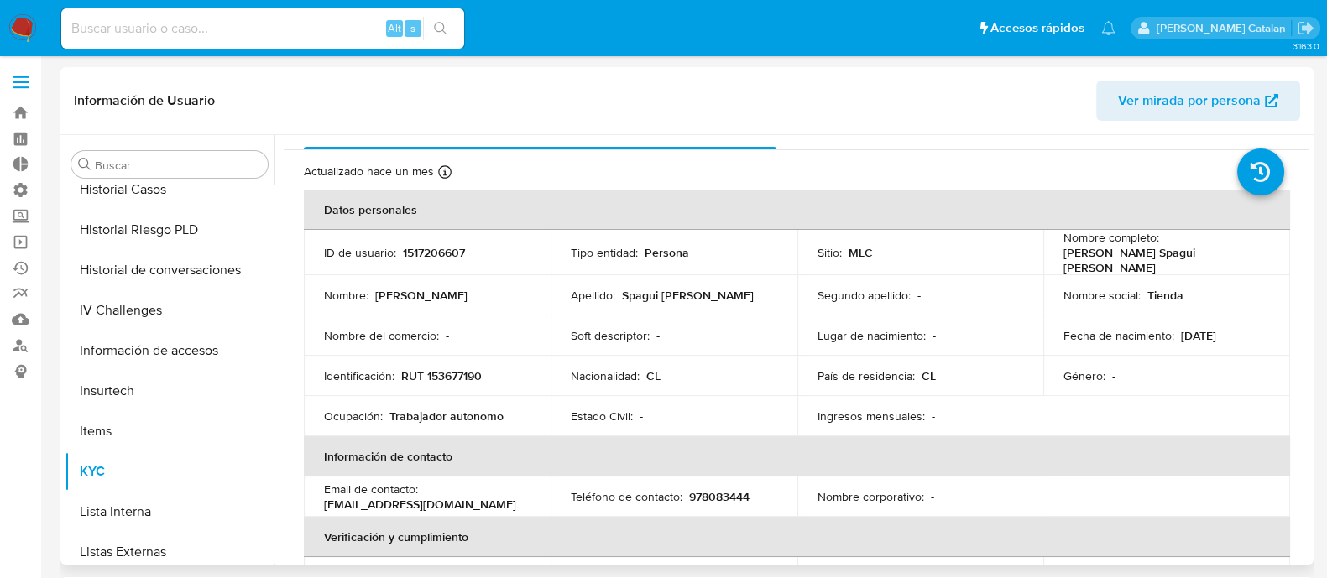
scroll to position [0, 0]
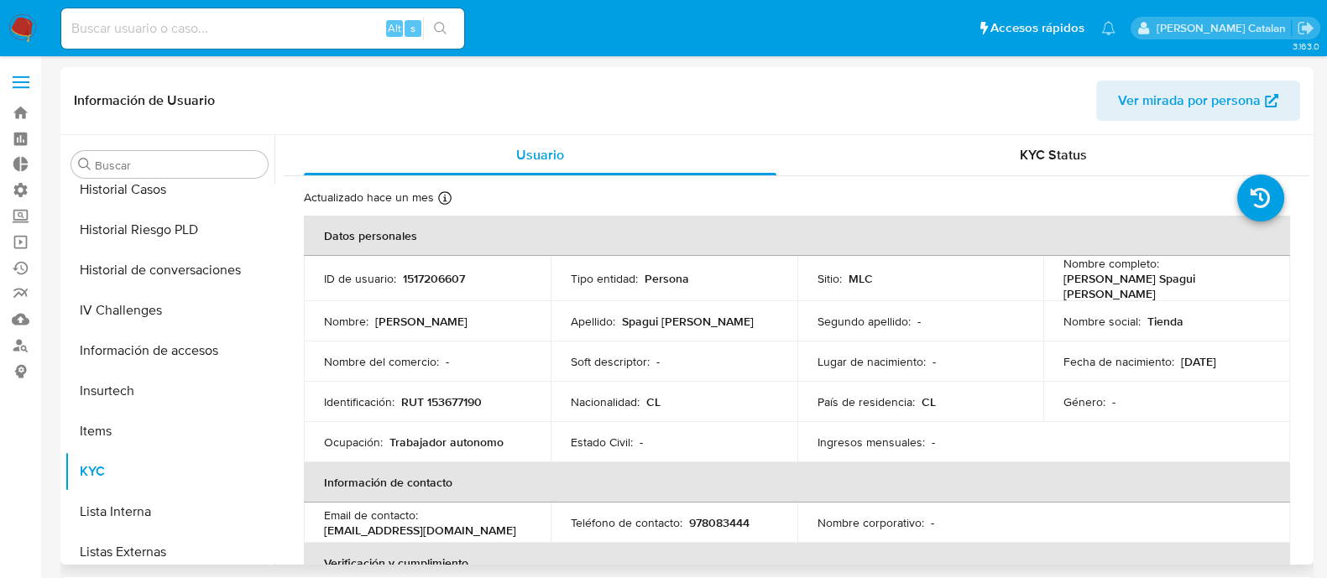
click at [474, 321] on div "Nombre : Matías" at bounding box center [427, 321] width 206 height 15
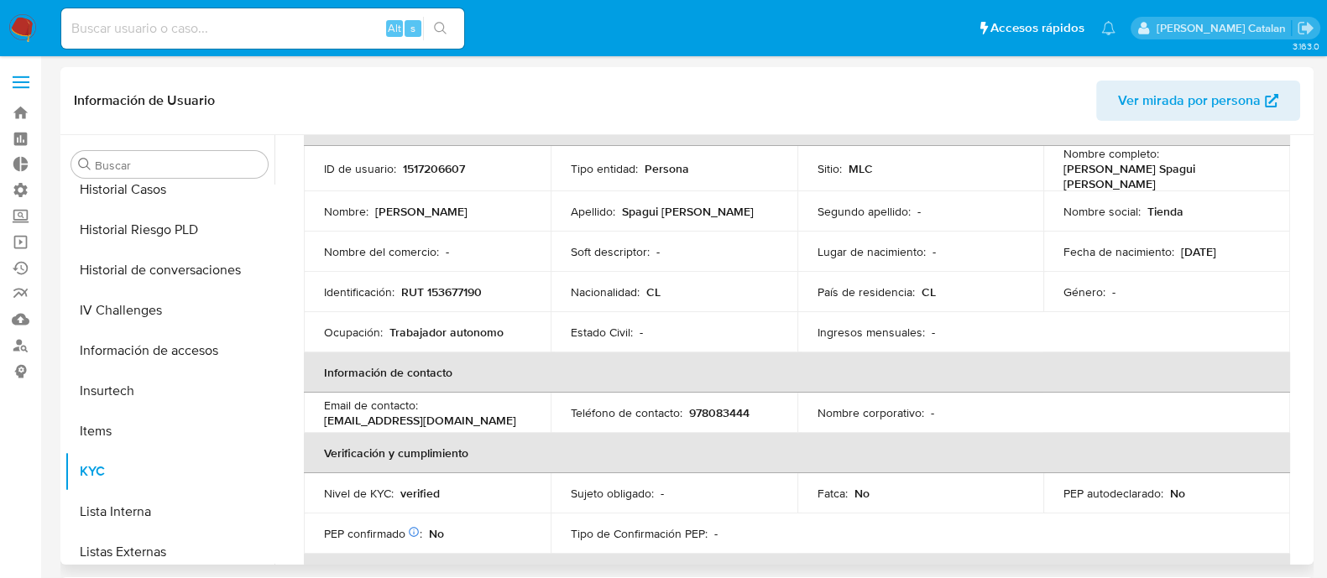
scroll to position [111, 0]
click at [1168, 94] on span "Ver mirada por persona" at bounding box center [1189, 101] width 143 height 40
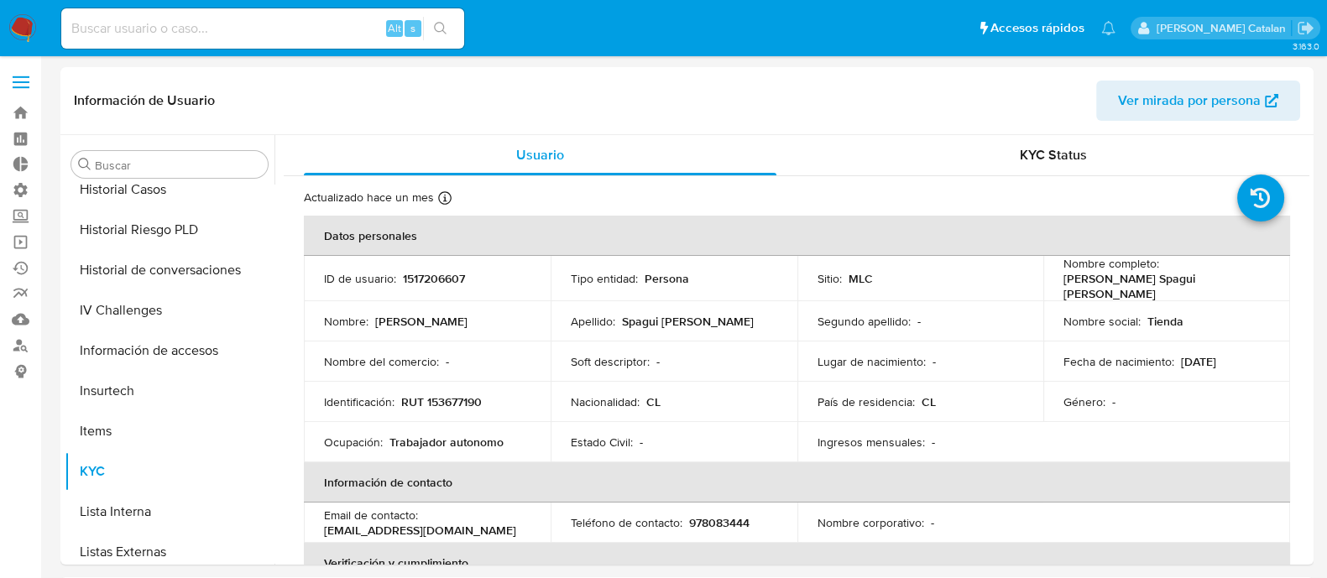
paste input "1055721661"
click at [344, 27] on input "1055721661" at bounding box center [262, 29] width 403 height 22
type input "1055721661"
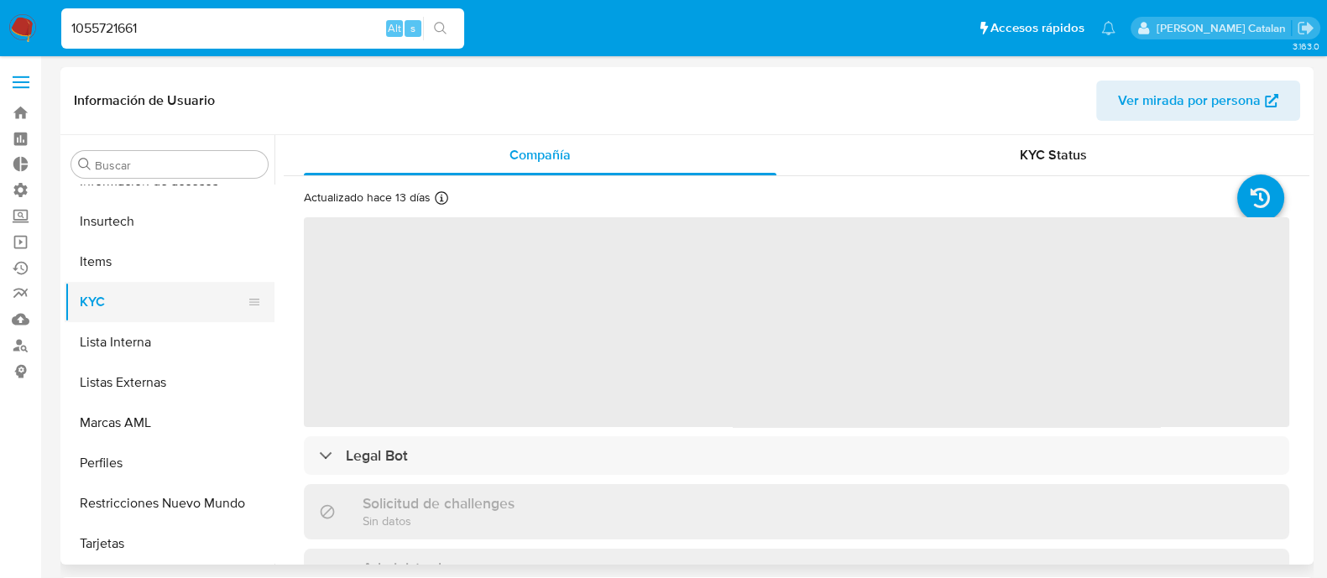
scroll to position [830, 0]
select select "10"
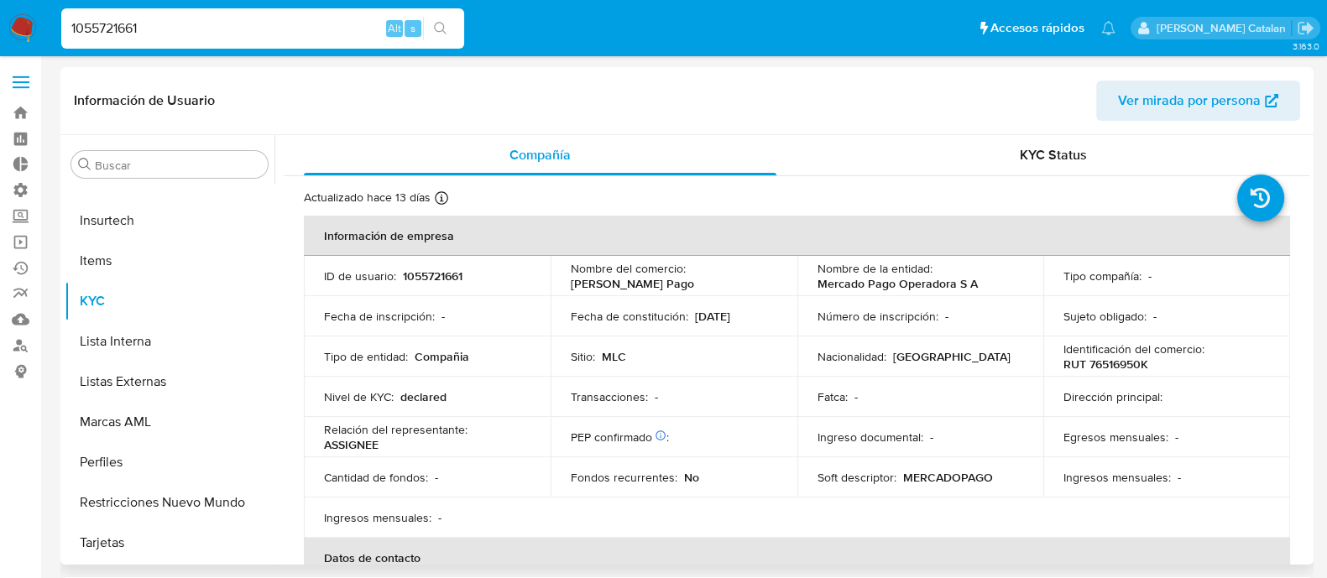
click at [1141, 94] on span "Ver mirada por persona" at bounding box center [1189, 101] width 143 height 40
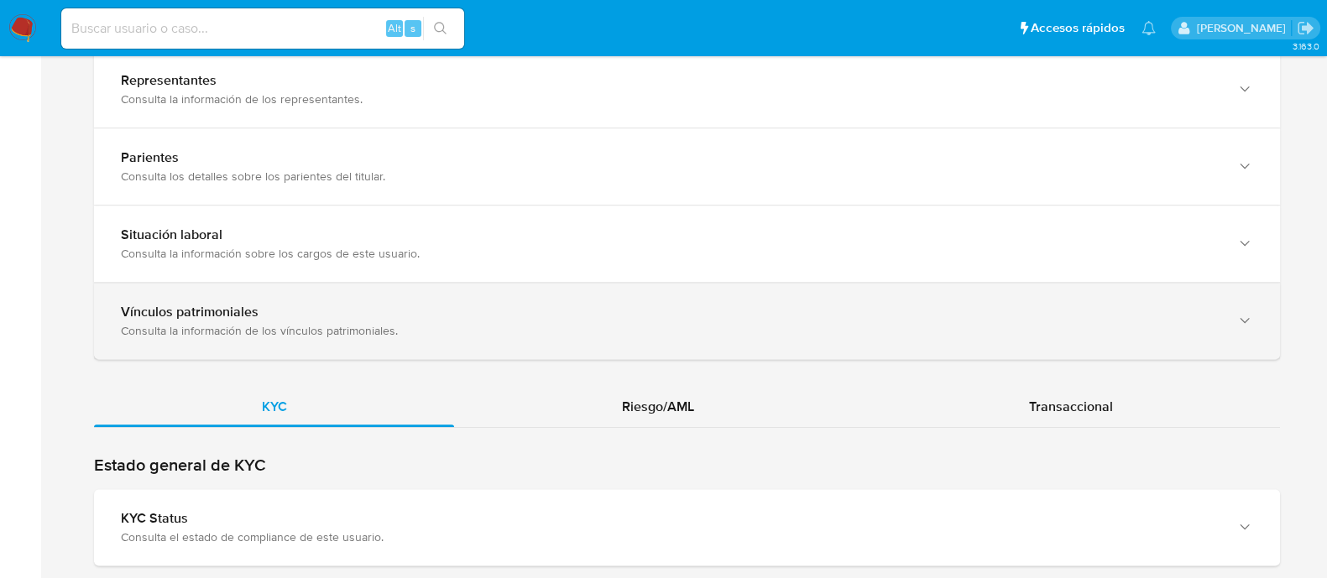
scroll to position [1230, 0]
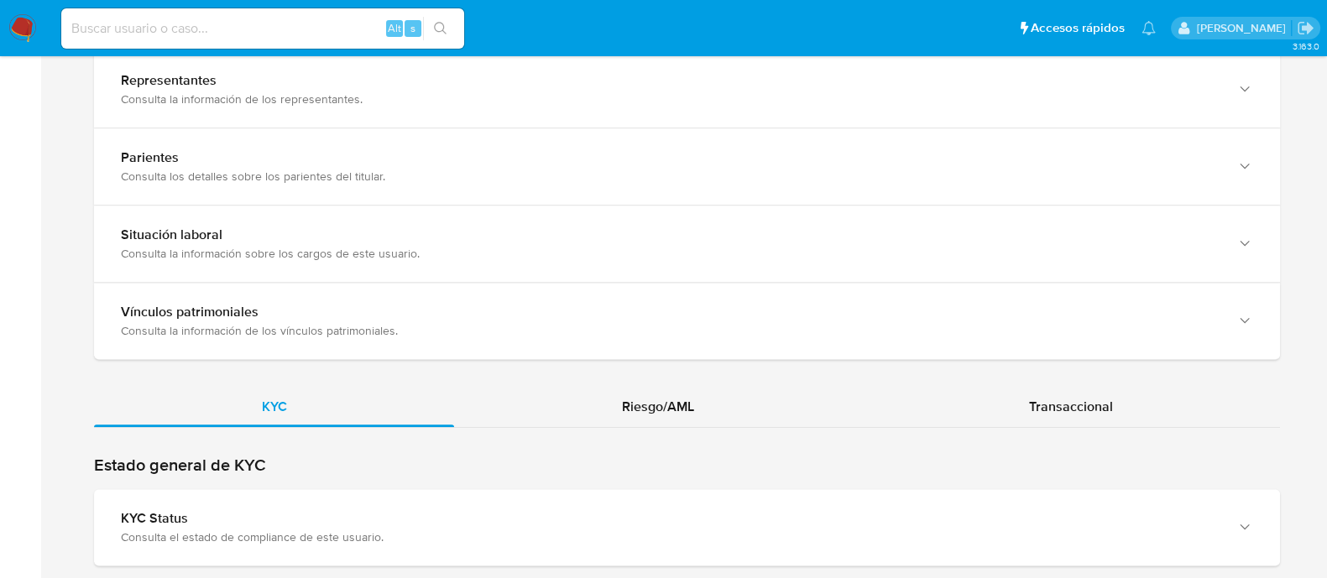
click at [1042, 373] on div "KYC Riesgo/AML Transaccional" at bounding box center [687, 9] width 1186 height 2087
click at [1049, 388] on div "Transaccional" at bounding box center [1070, 407] width 419 height 40
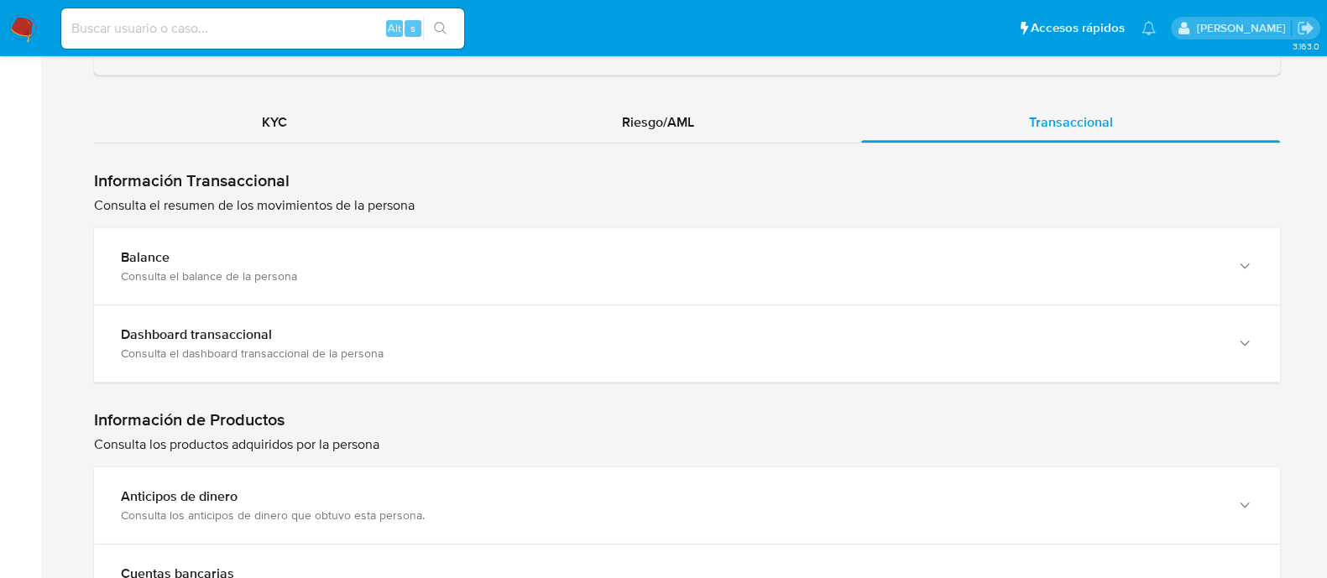
scroll to position [1523, 0]
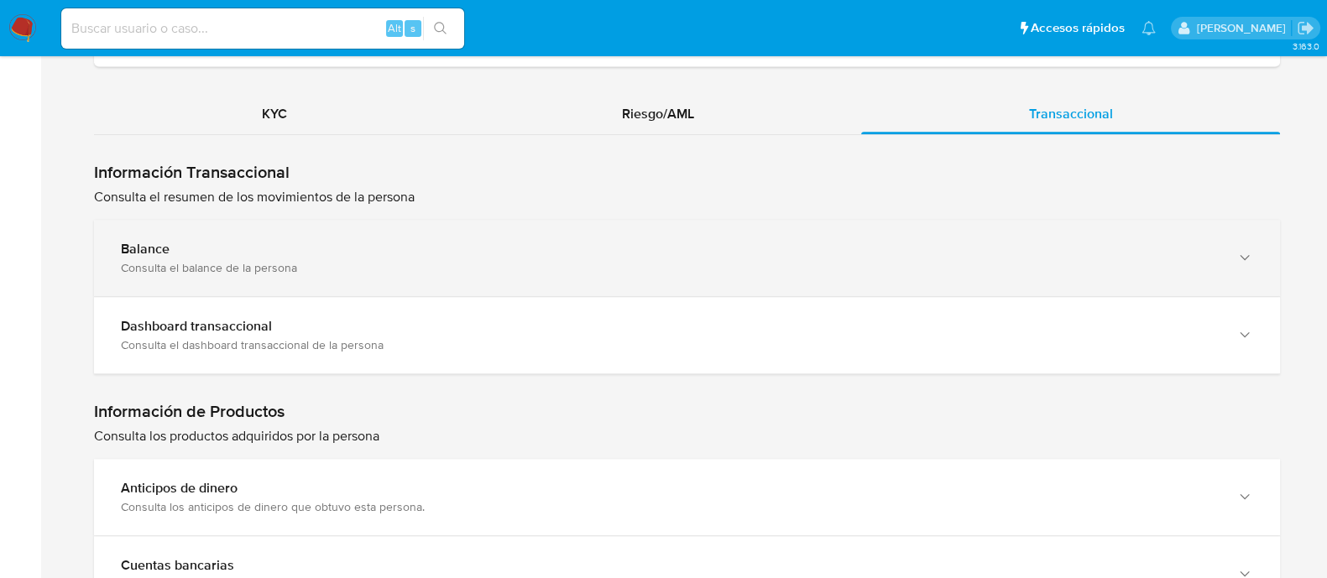
click at [1098, 272] on div "Consulta el balance de la persona" at bounding box center [670, 267] width 1099 height 15
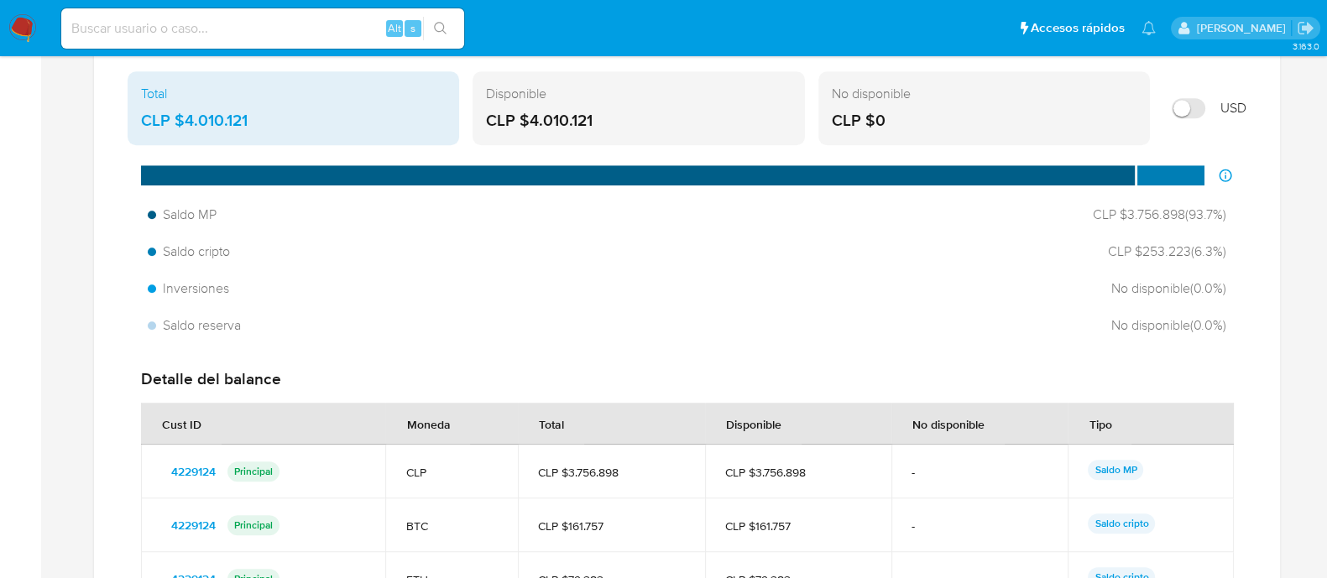
scroll to position [1834, 0]
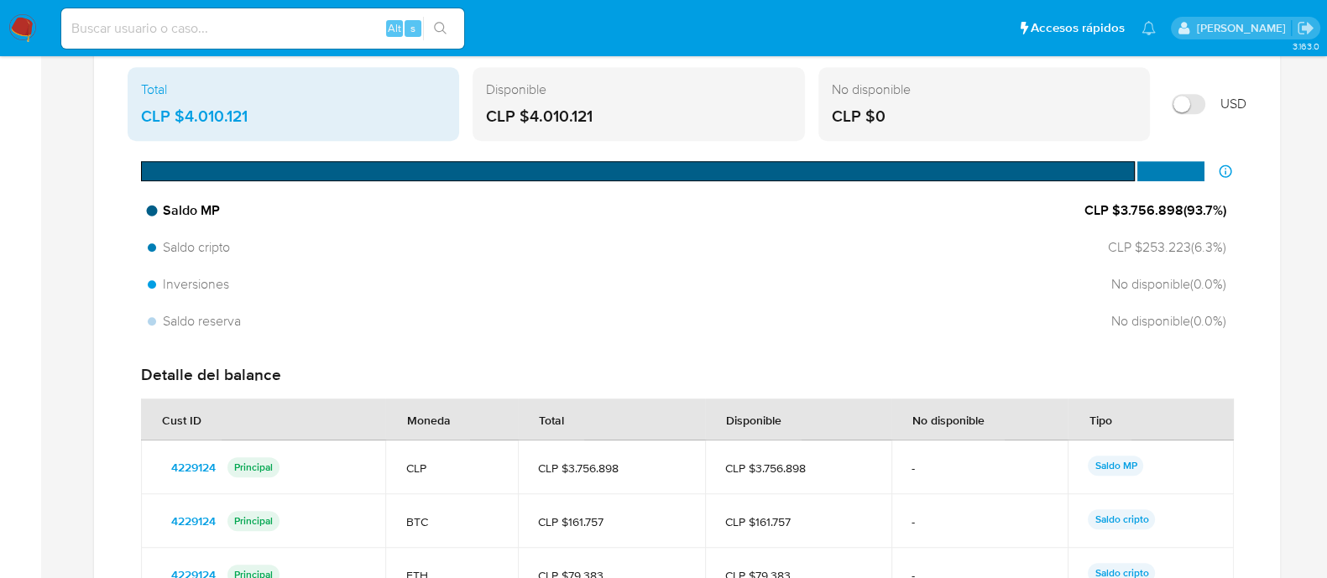
drag, startPoint x: 1110, startPoint y: 205, endPoint x: 1204, endPoint y: 218, distance: 95.0
click at [1204, 218] on div "Saldo MP CLP $3.756.898 ( 93.7 %)" at bounding box center [687, 211] width 1092 height 32
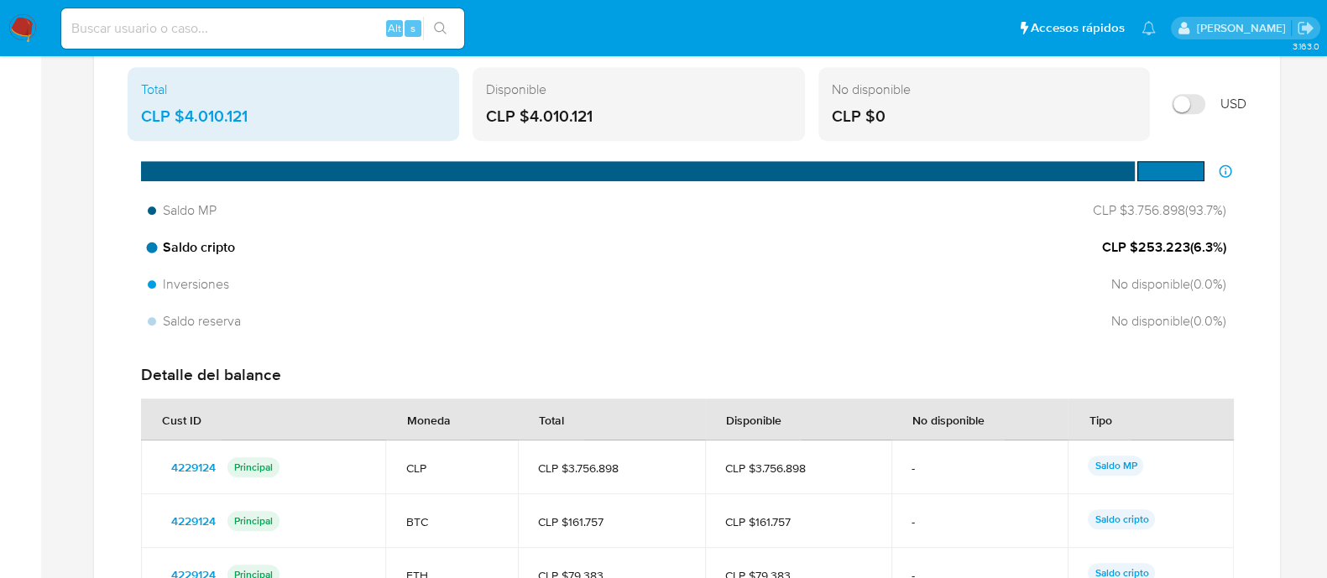
click at [1172, 248] on span "CLP $253.223 ( 6.3 %)" at bounding box center [1164, 247] width 124 height 18
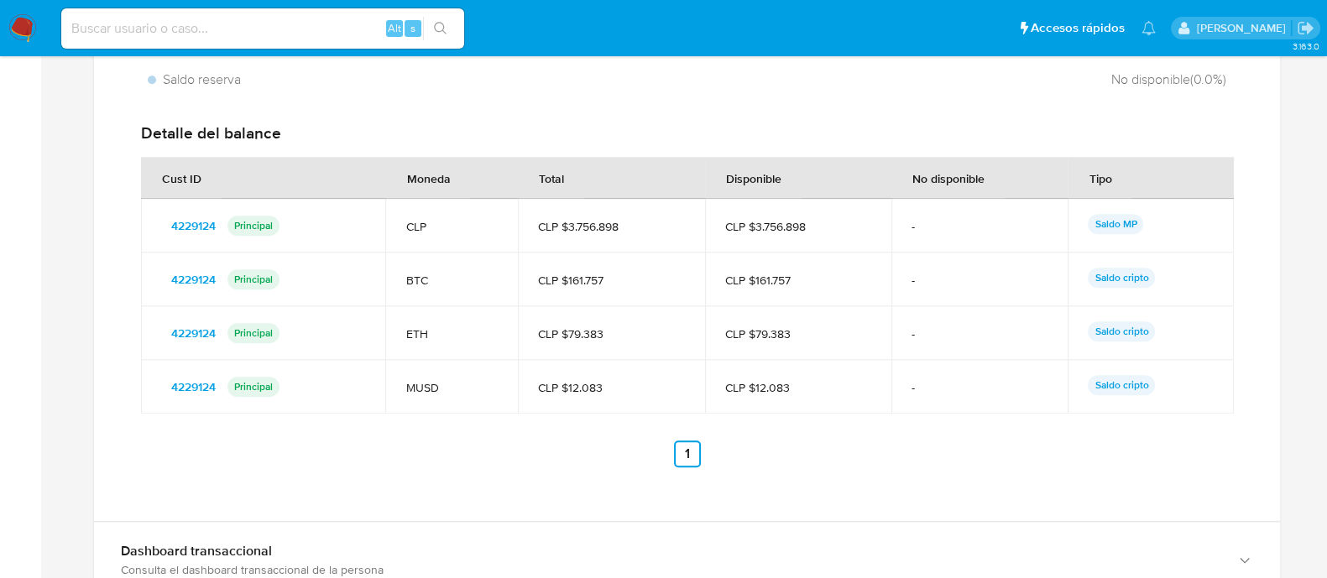
scroll to position [2077, 0]
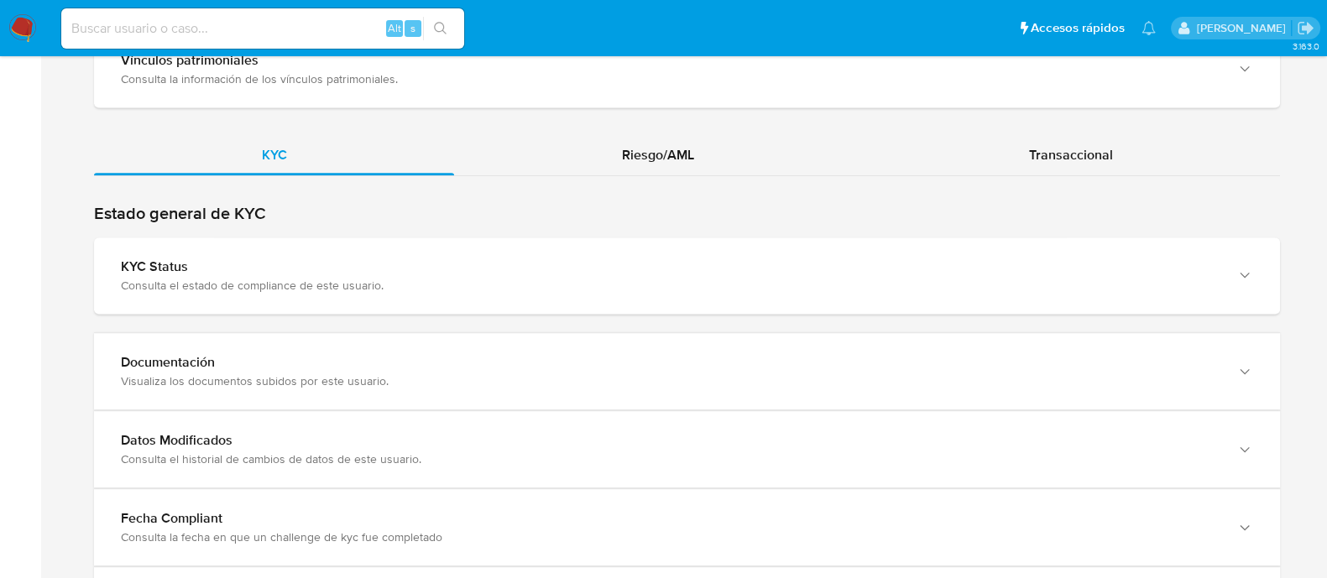
scroll to position [1682, 0]
click at [1050, 154] on span "Transaccional" at bounding box center [1071, 152] width 84 height 19
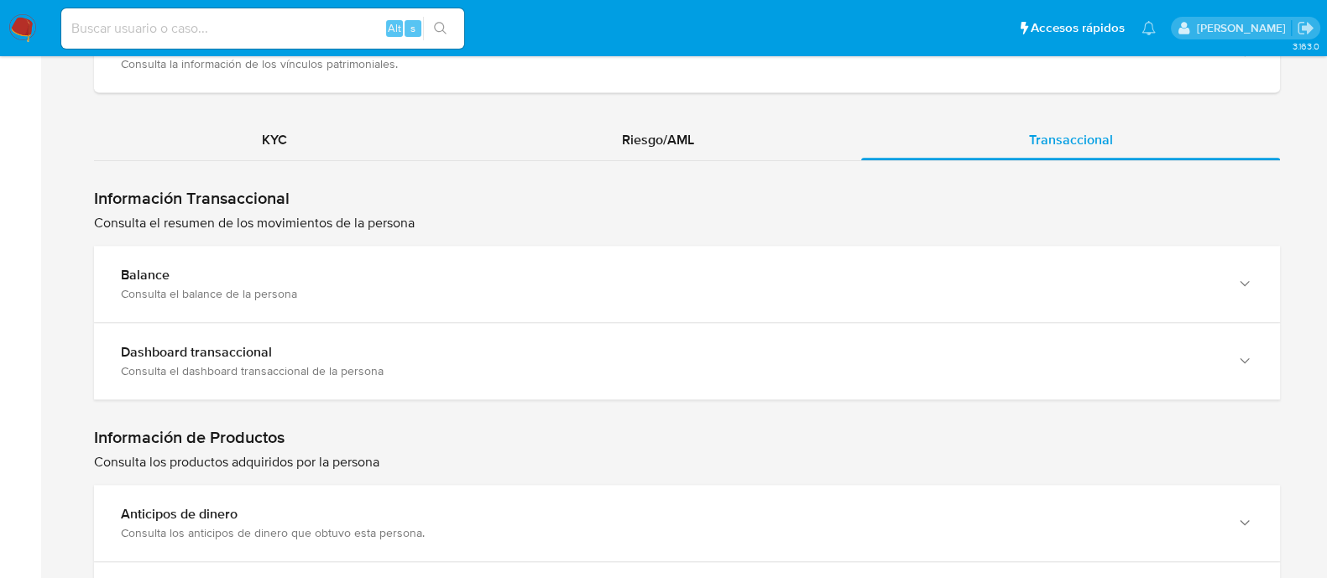
scroll to position [1755, 0]
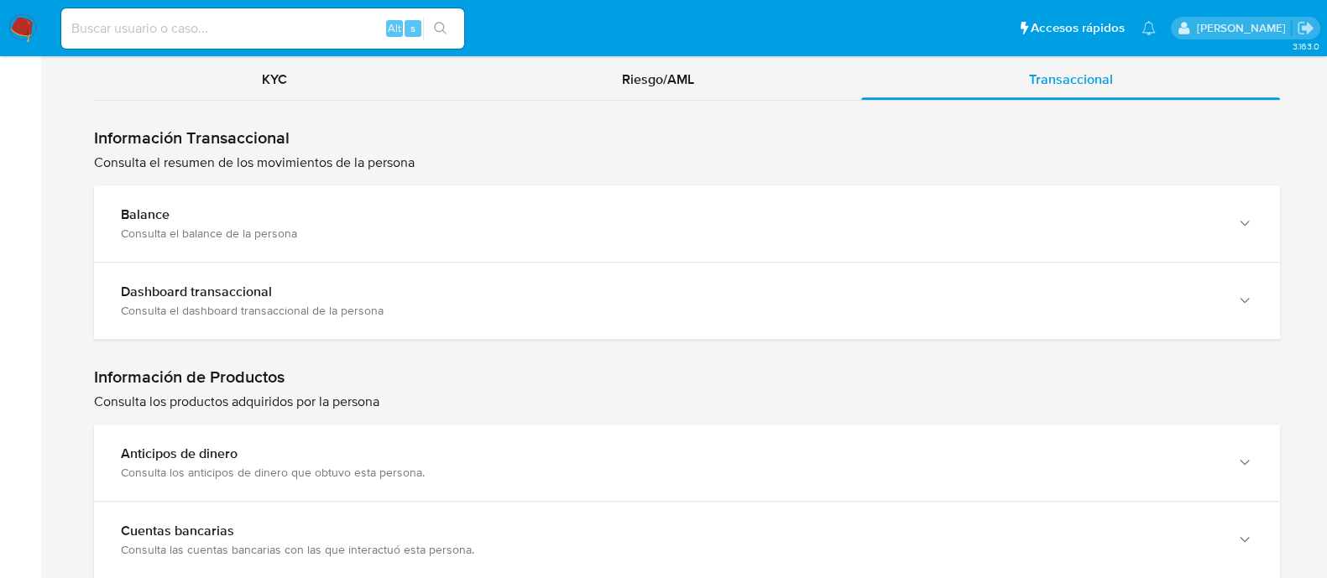
click at [1004, 236] on div "Consulta el balance de la persona" at bounding box center [670, 233] width 1099 height 15
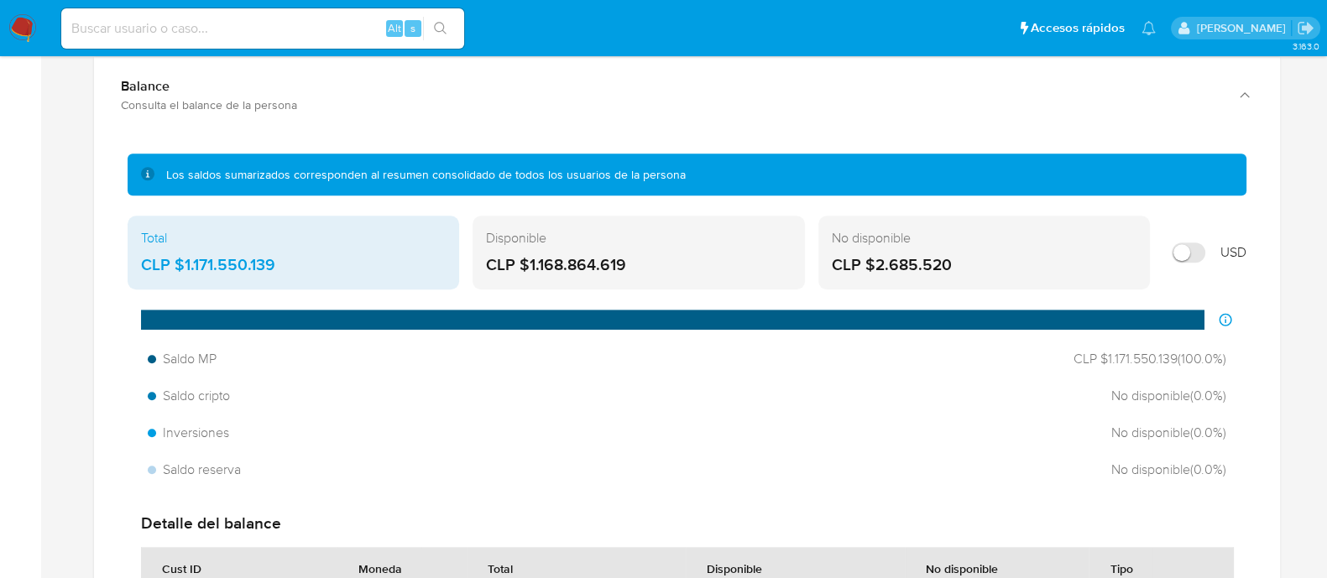
scroll to position [1884, 0]
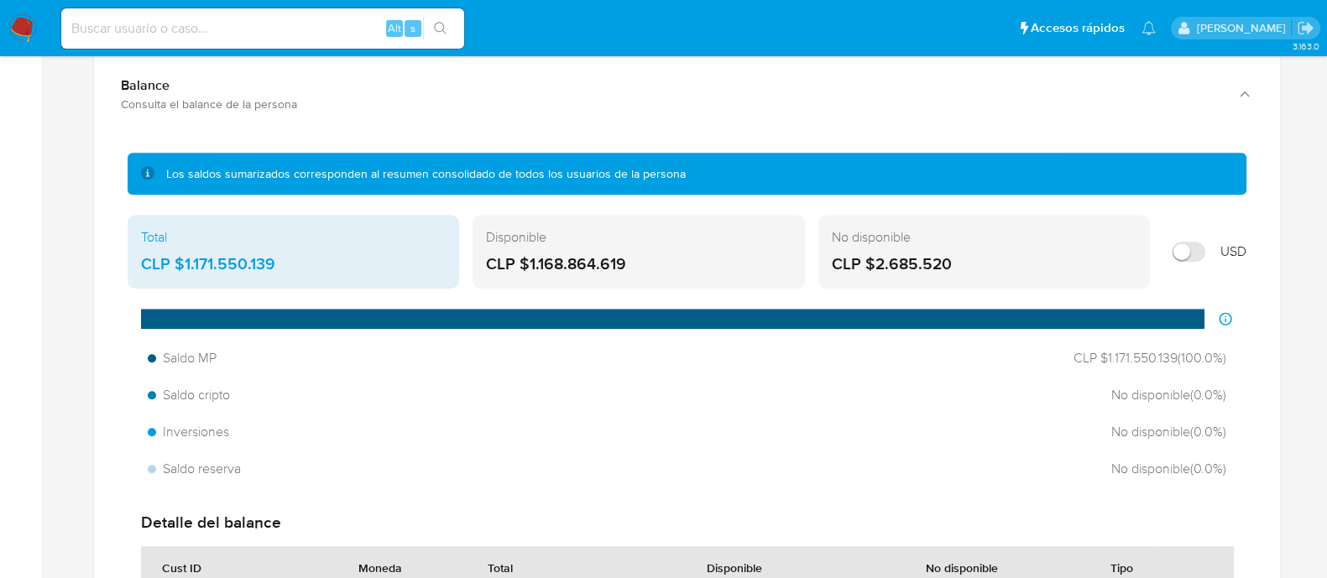
click at [95, 277] on div "Home Información de la persona Nivel de conocimiento Verificados y Declarados T…" at bounding box center [686, 273] width 1253 height 4114
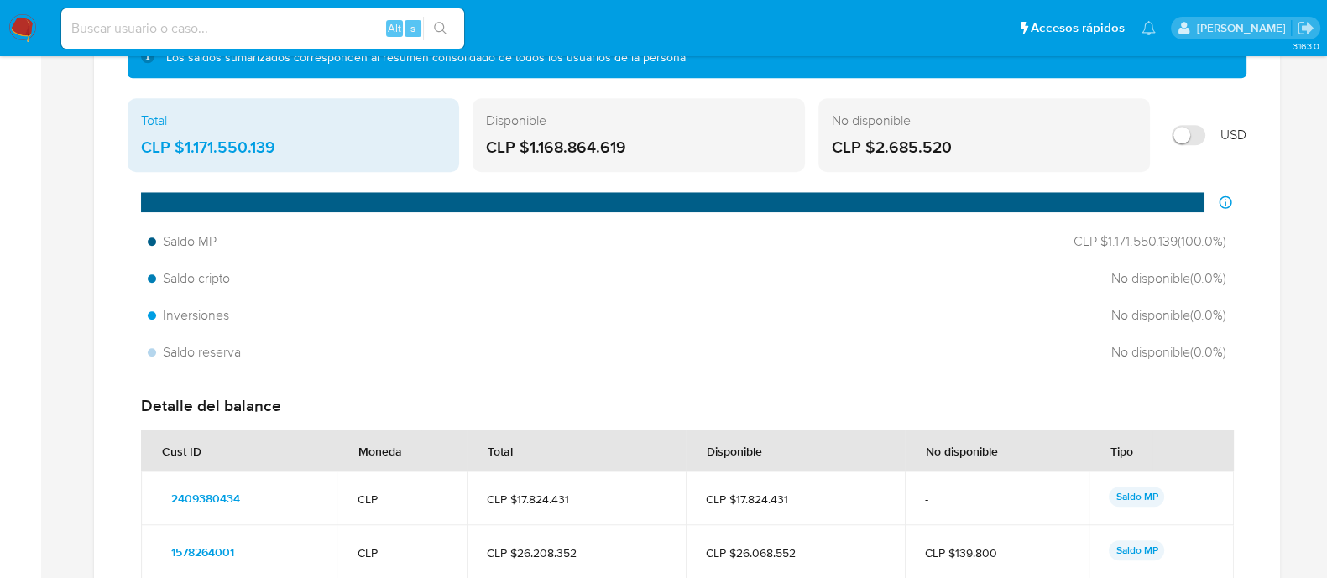
scroll to position [1995, 0]
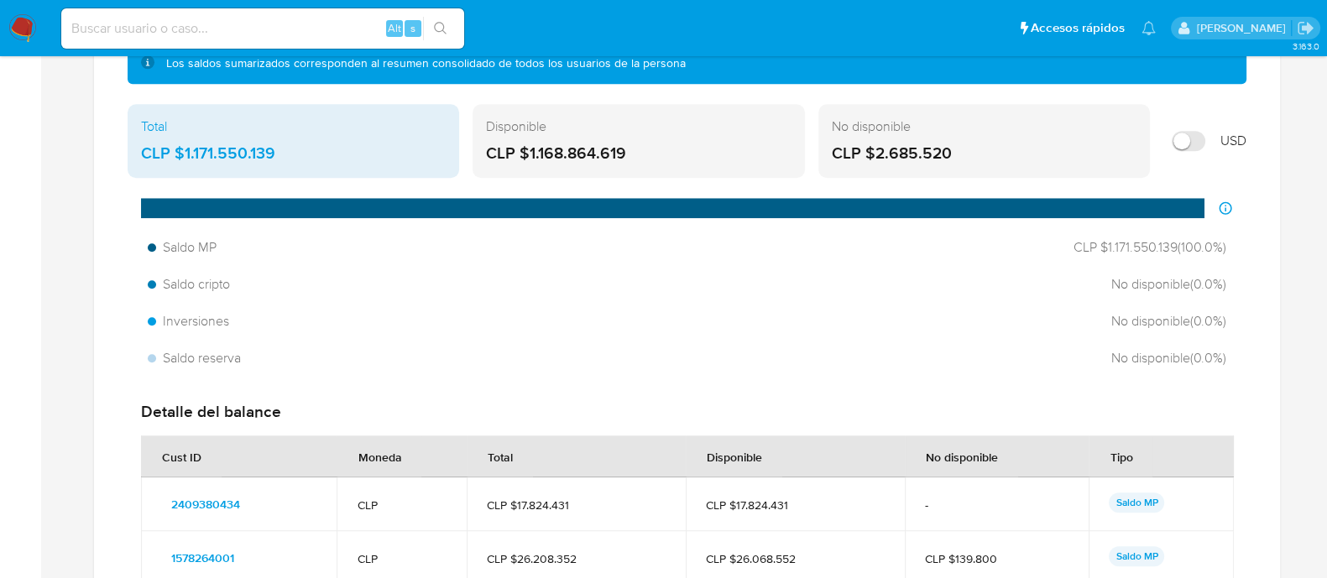
drag, startPoint x: 105, startPoint y: 165, endPoint x: 290, endPoint y: 157, distance: 184.8
click at [290, 157] on div "Los saldos sumarizados corresponden al resumen consolidado de todos los usuario…" at bounding box center [687, 572] width 1186 height 1101
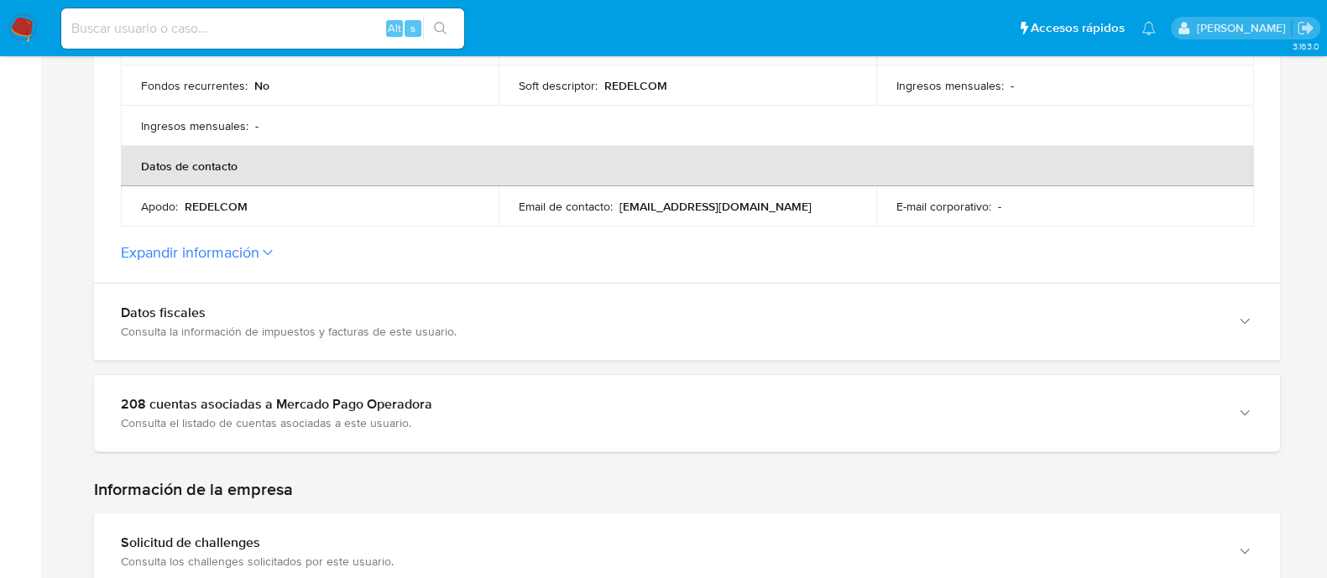
scroll to position [655, 0]
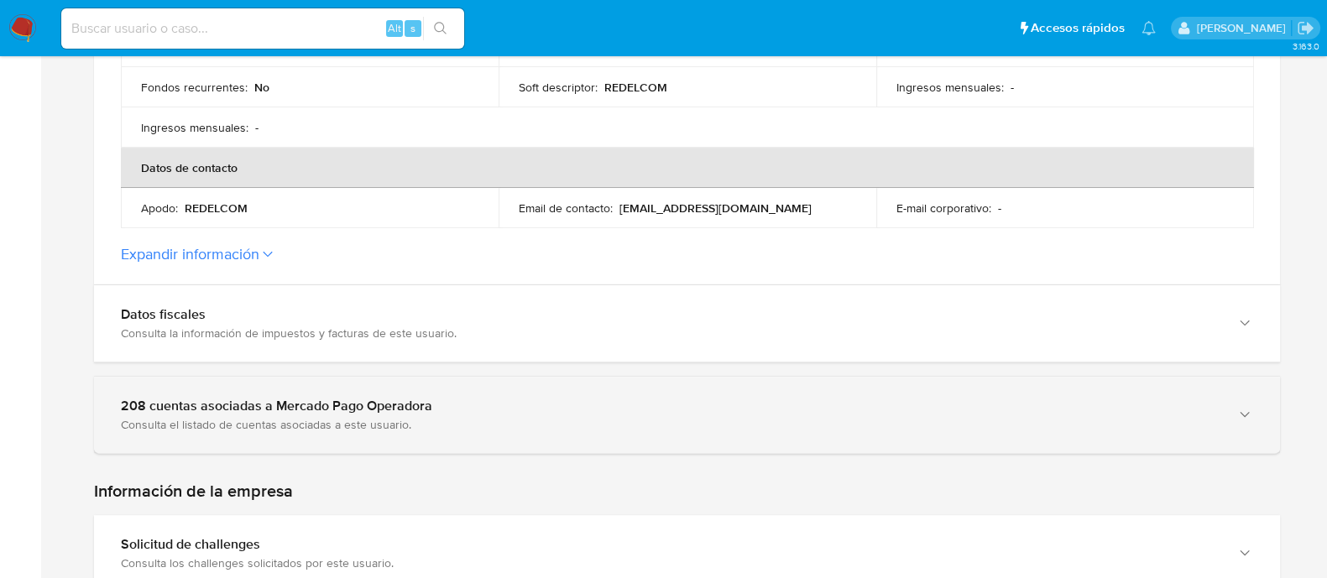
click at [421, 410] on div "208 cuentas asociadas a Mercado Pago Operadora" at bounding box center [670, 406] width 1099 height 17
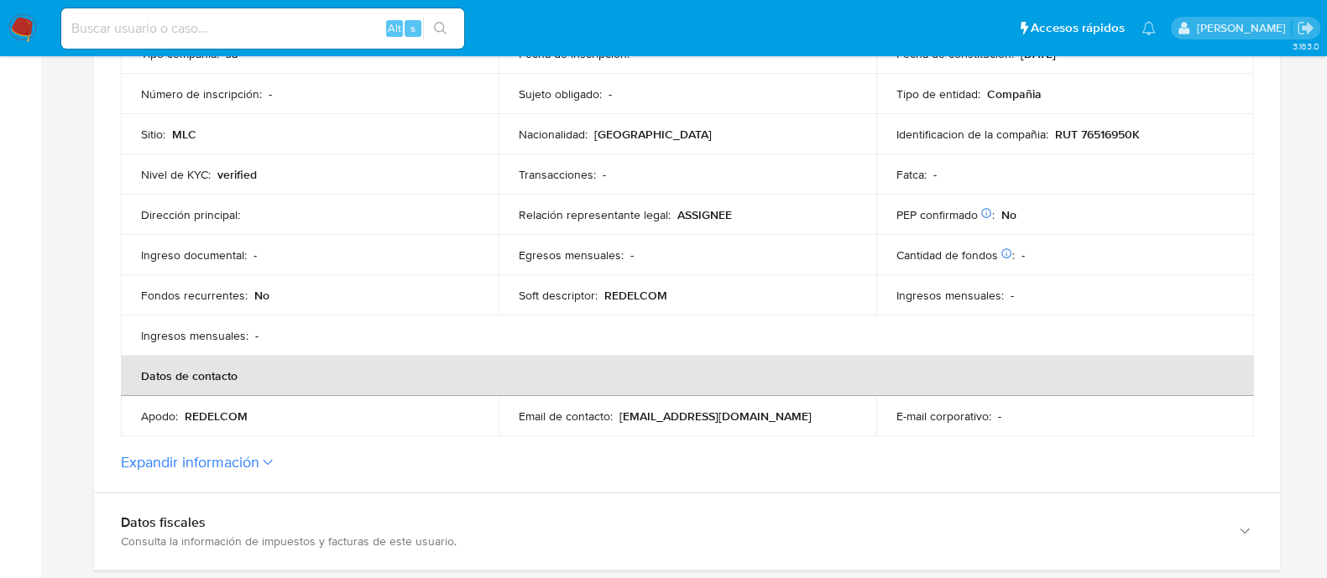
scroll to position [415, 0]
